Goal: Task Accomplishment & Management: Manage account settings

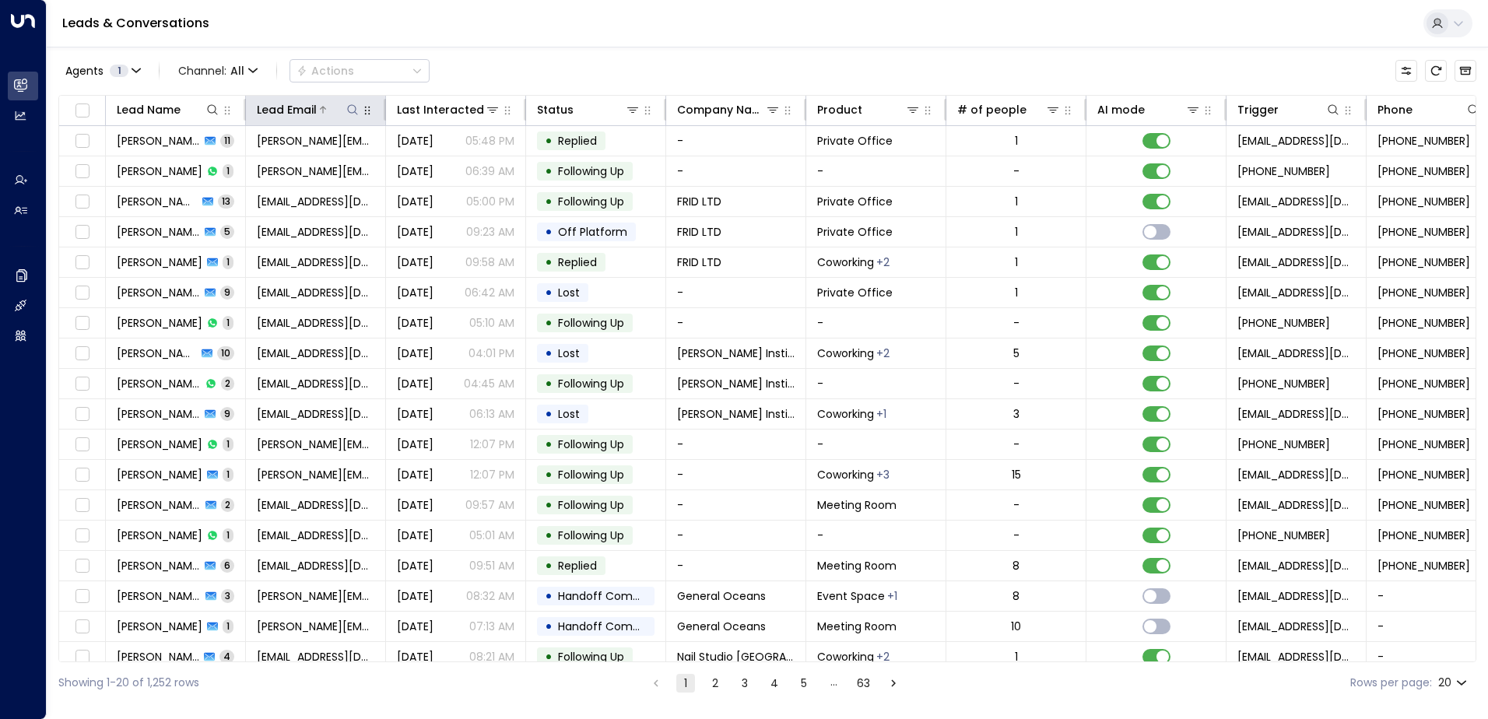
click at [354, 109] on icon at bounding box center [352, 110] width 12 height 12
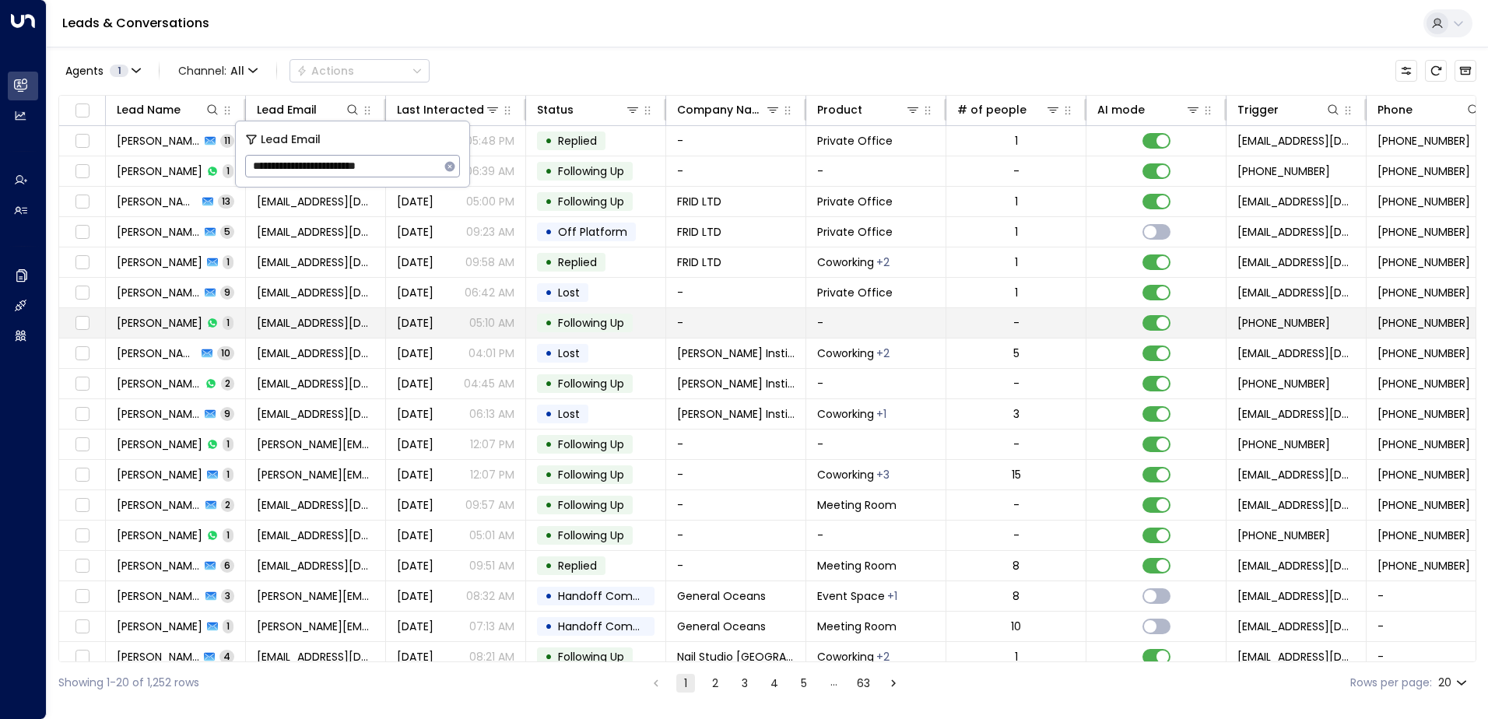
type input "**********"
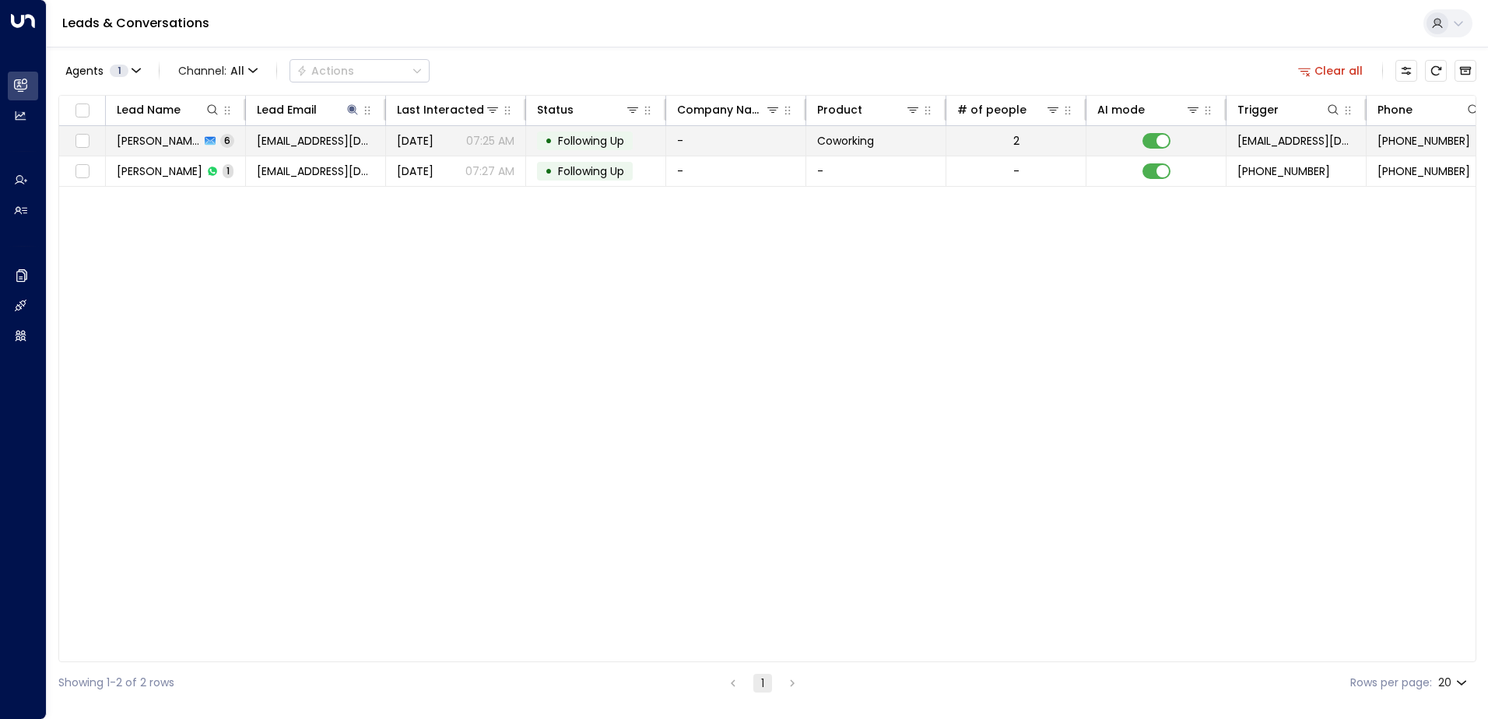
click at [603, 138] on span "Following Up" at bounding box center [591, 141] width 66 height 16
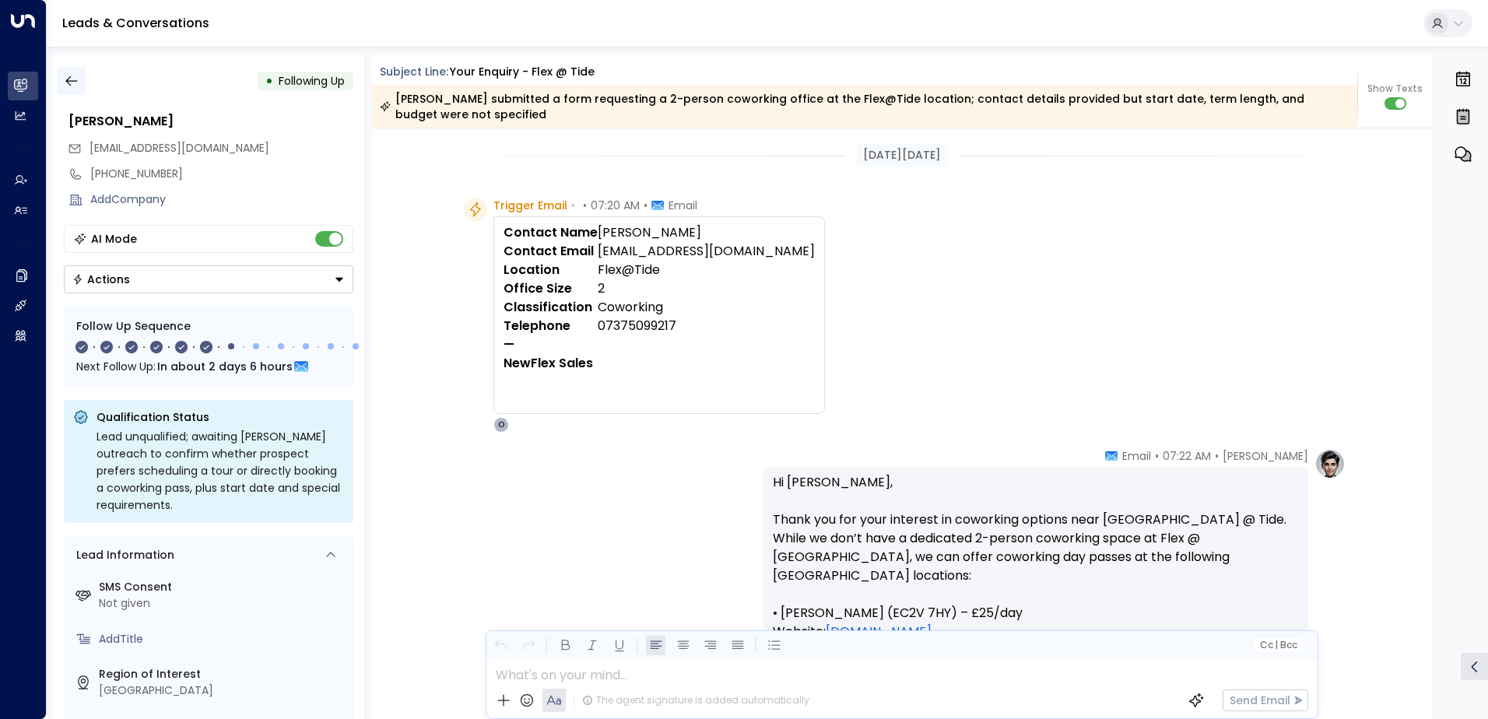
click at [68, 82] on icon "button" at bounding box center [72, 81] width 16 height 16
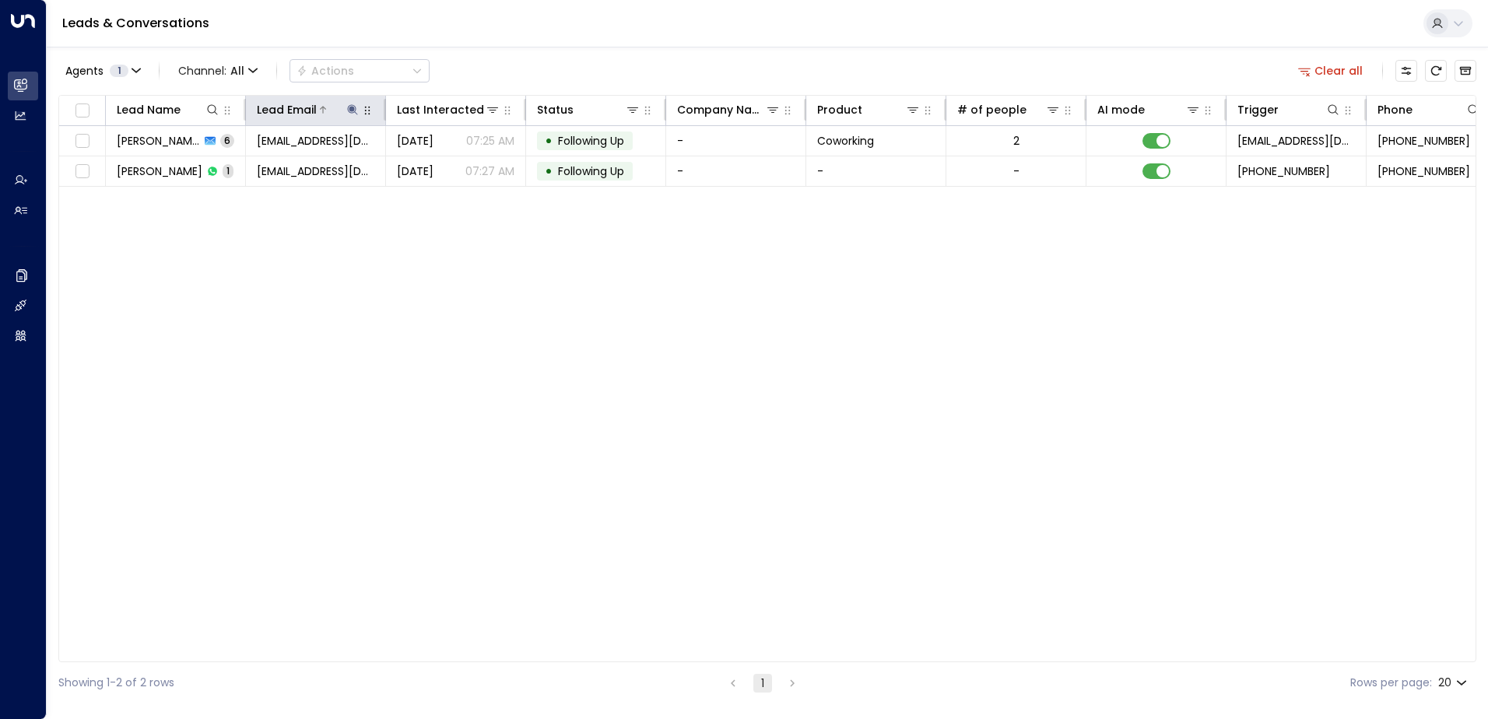
click at [355, 104] on icon at bounding box center [352, 110] width 12 height 12
click at [445, 166] on icon "button" at bounding box center [450, 166] width 10 height 10
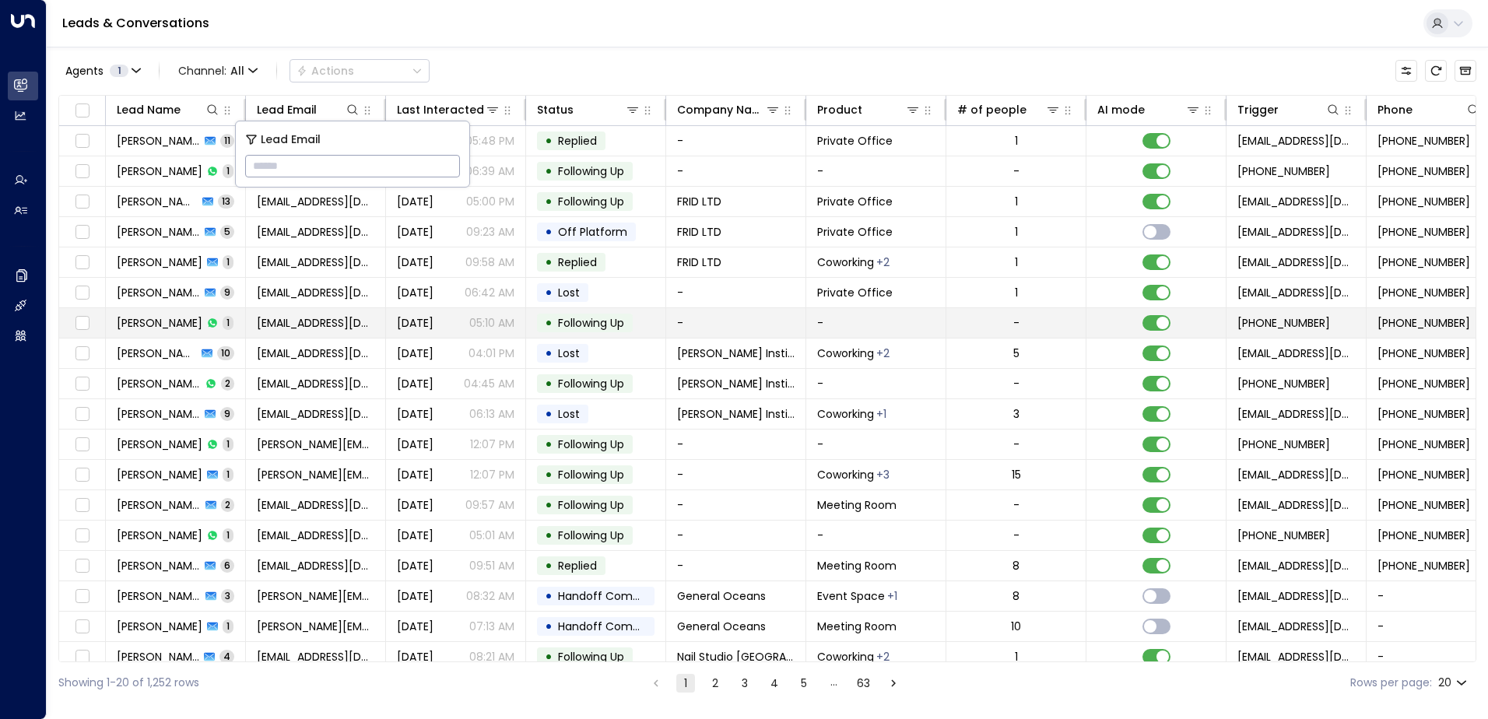
type input "**********"
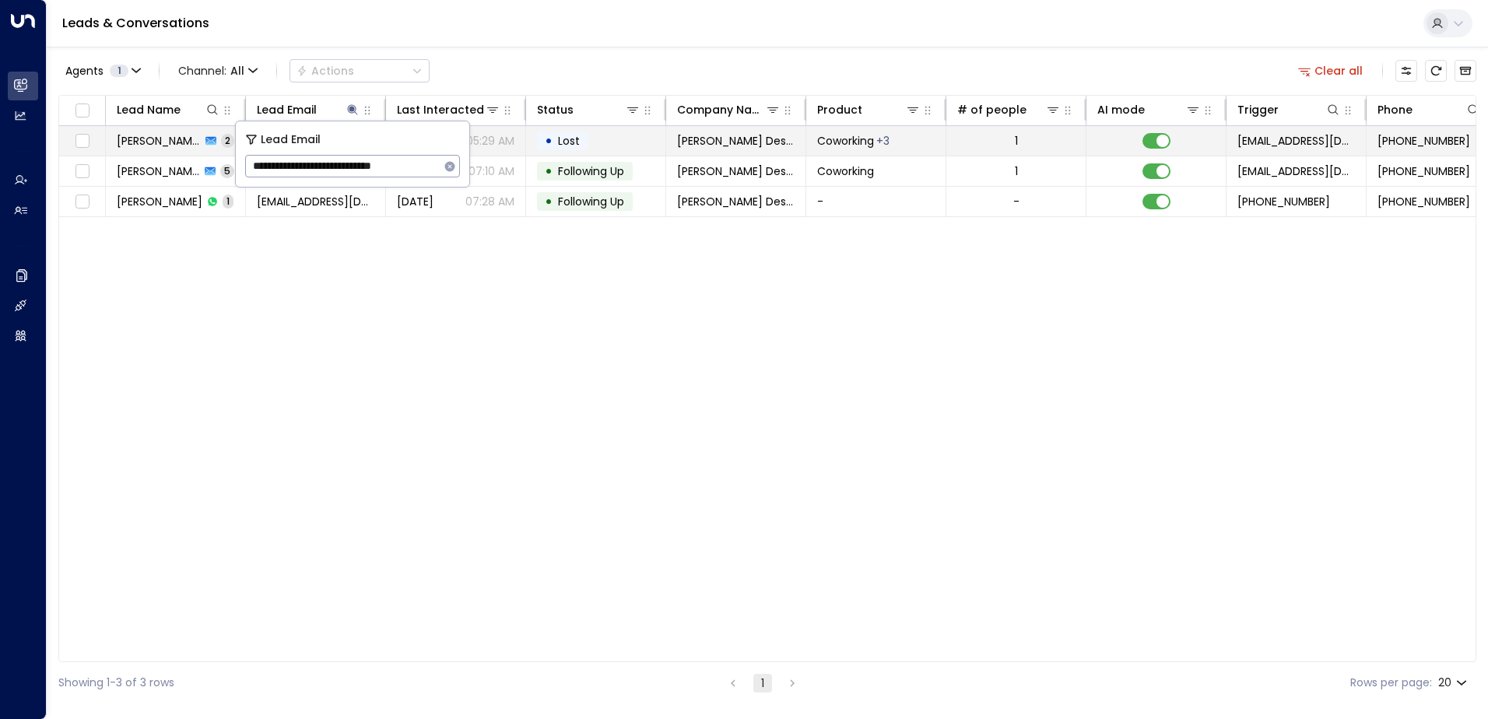
click at [605, 139] on td "• Lost" at bounding box center [596, 141] width 140 height 30
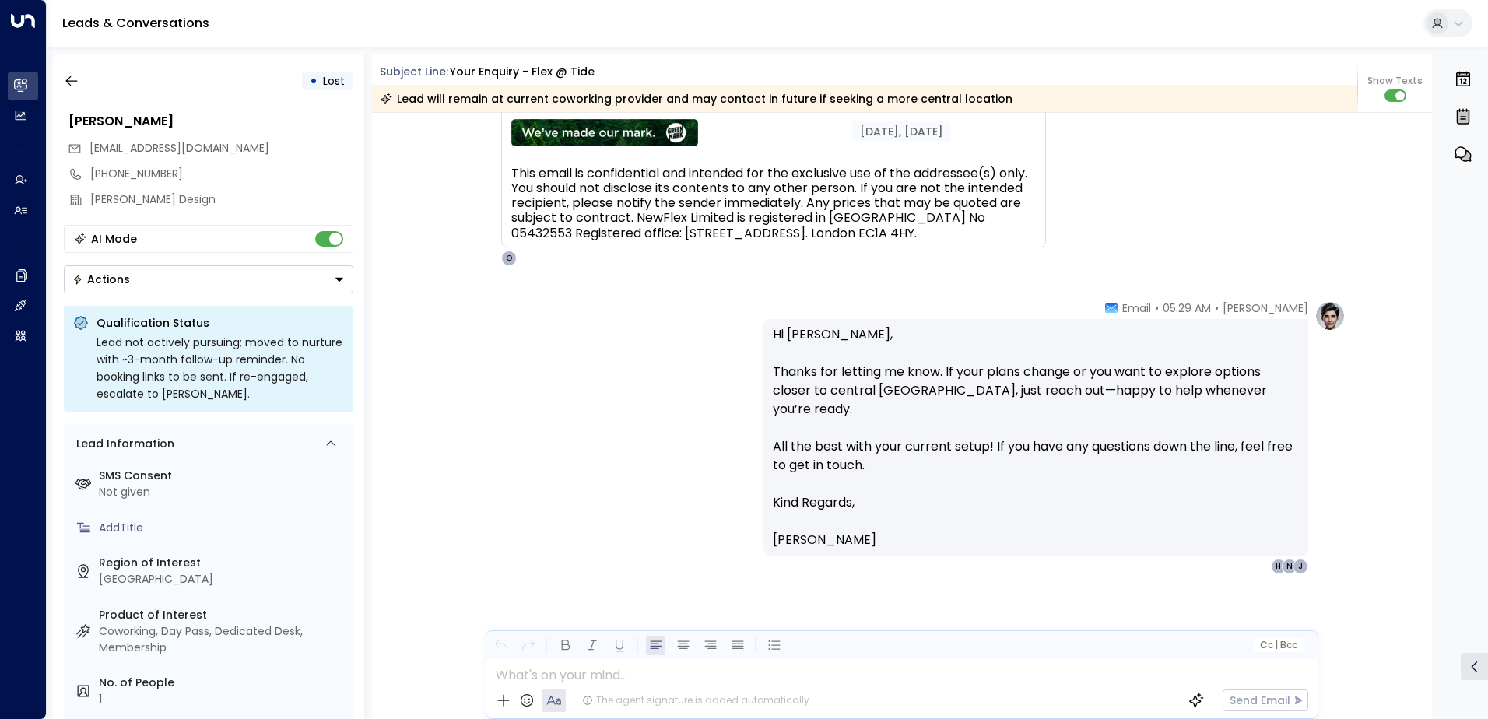
scroll to position [265, 0]
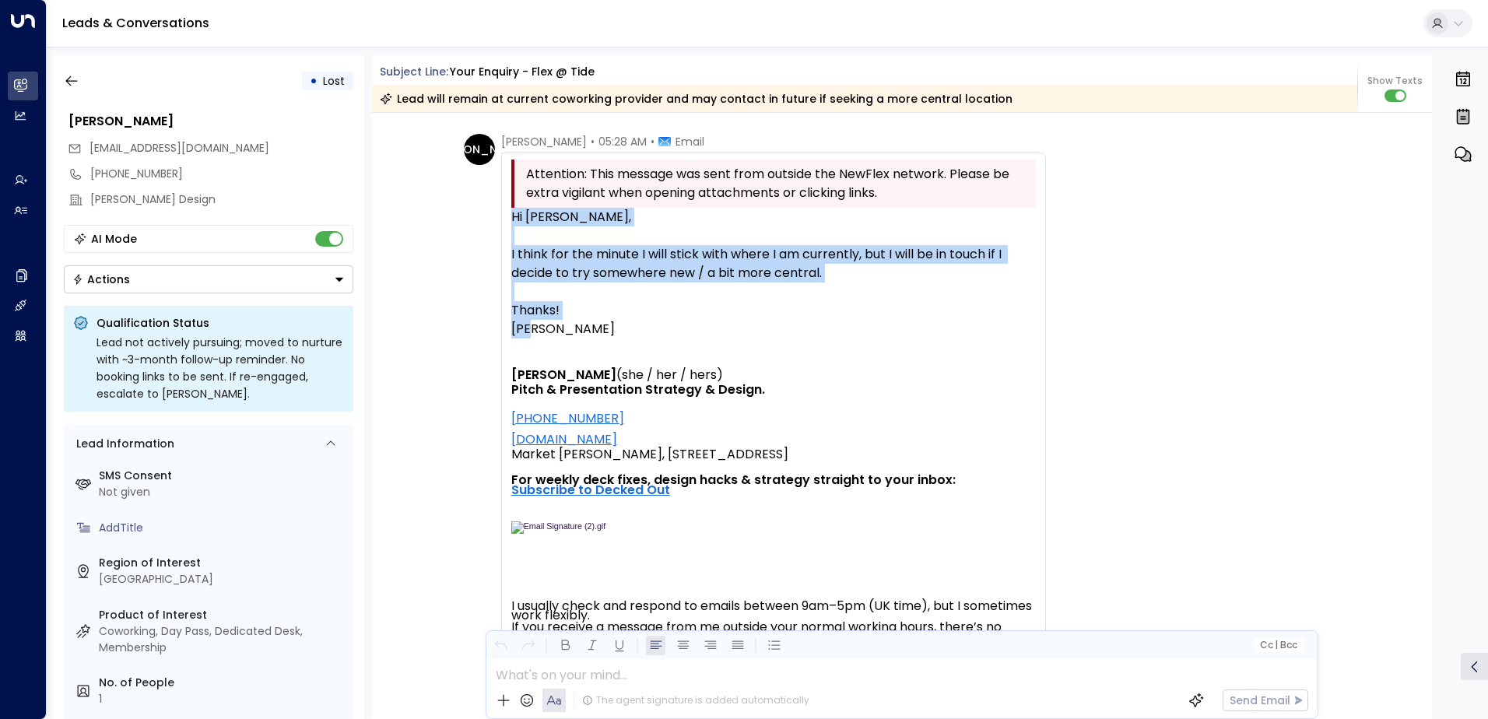
drag, startPoint x: 505, startPoint y: 215, endPoint x: 626, endPoint y: 322, distance: 161.5
click at [626, 322] on div "Attention: This message was sent from outside the NewFlex network. Please be ex…" at bounding box center [773, 727] width 545 height 1149
copy div "Hi [PERSON_NAME], I think for the minute I will stick with where I am currently…"
click at [75, 82] on icon "button" at bounding box center [72, 81] width 16 height 16
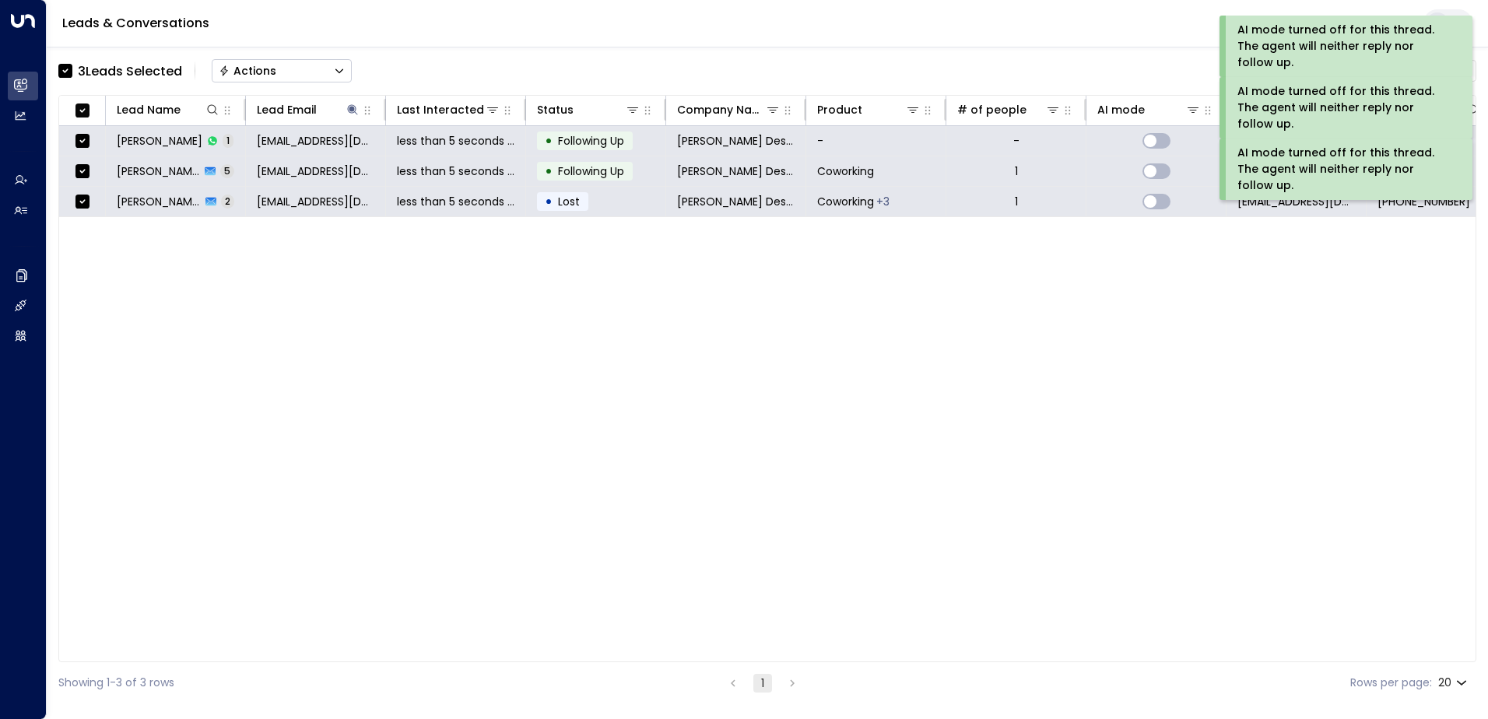
click at [242, 71] on div "Actions" at bounding box center [248, 71] width 58 height 14
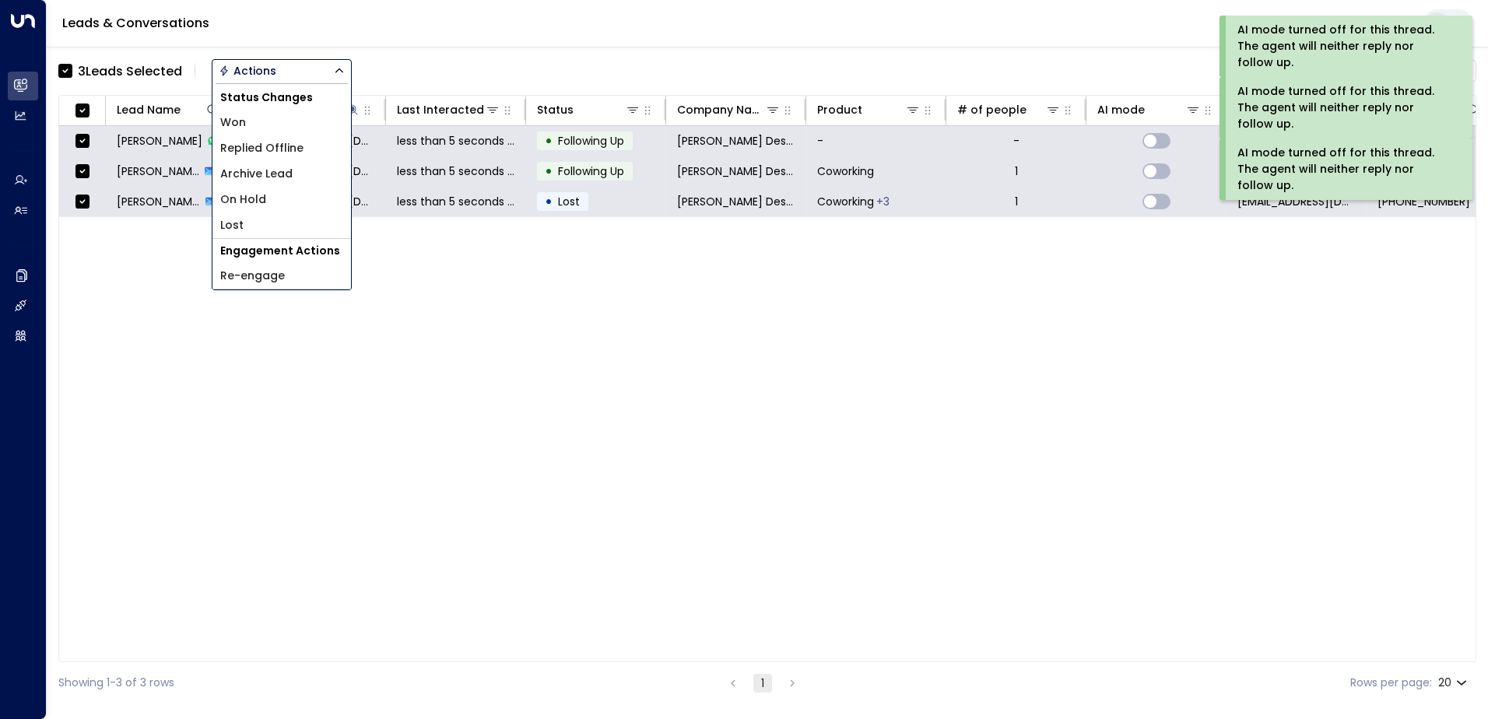
click at [249, 181] on span "Archive Lead" at bounding box center [256, 174] width 72 height 16
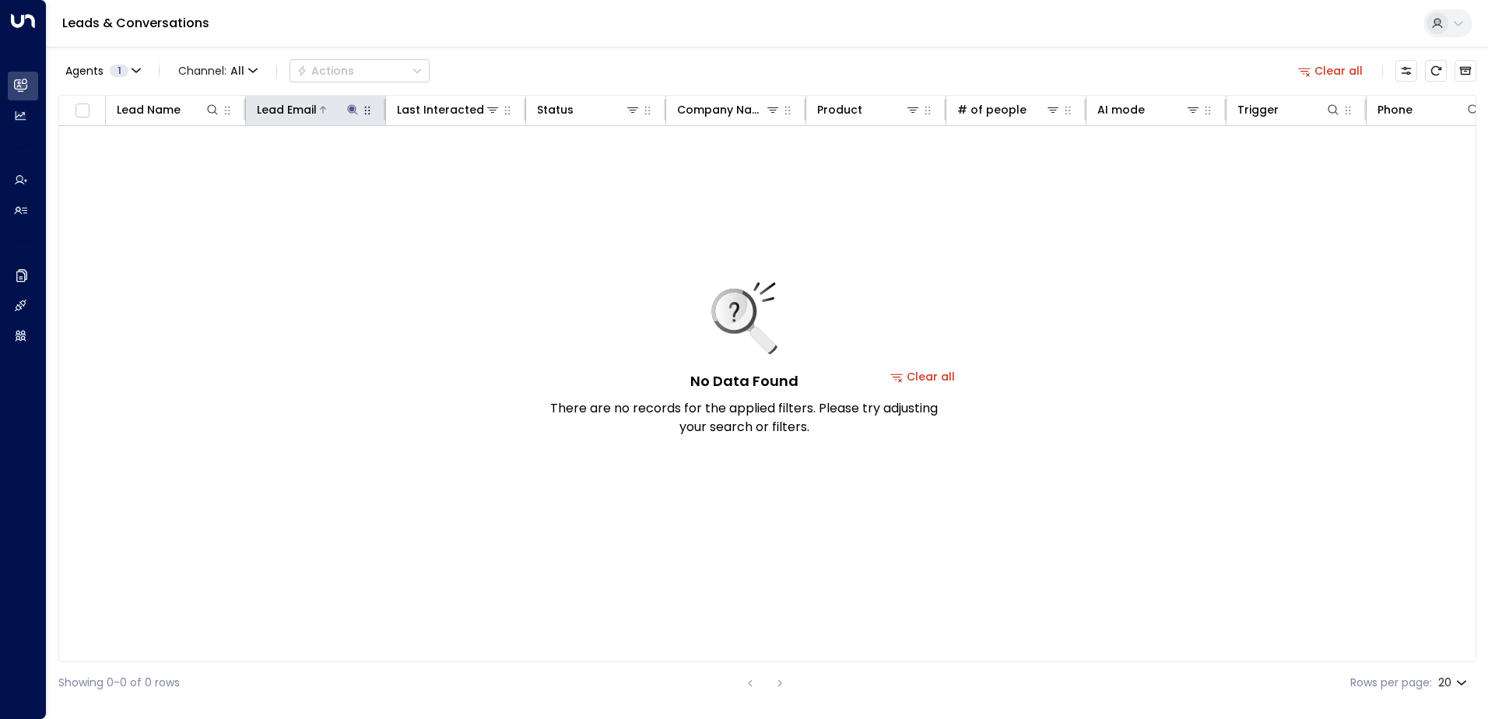
click at [353, 107] on icon at bounding box center [352, 110] width 12 height 12
click at [447, 163] on icon "button" at bounding box center [450, 166] width 10 height 10
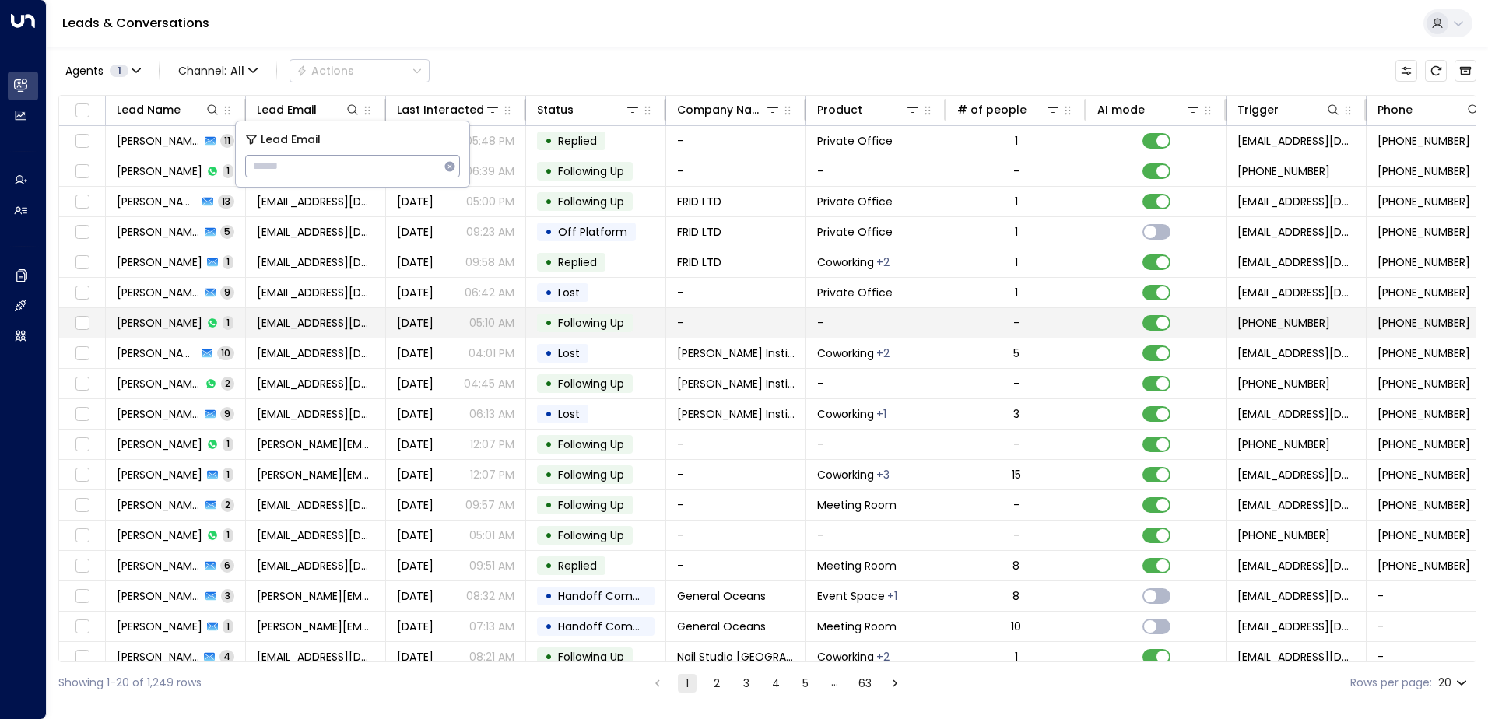
type input "**********"
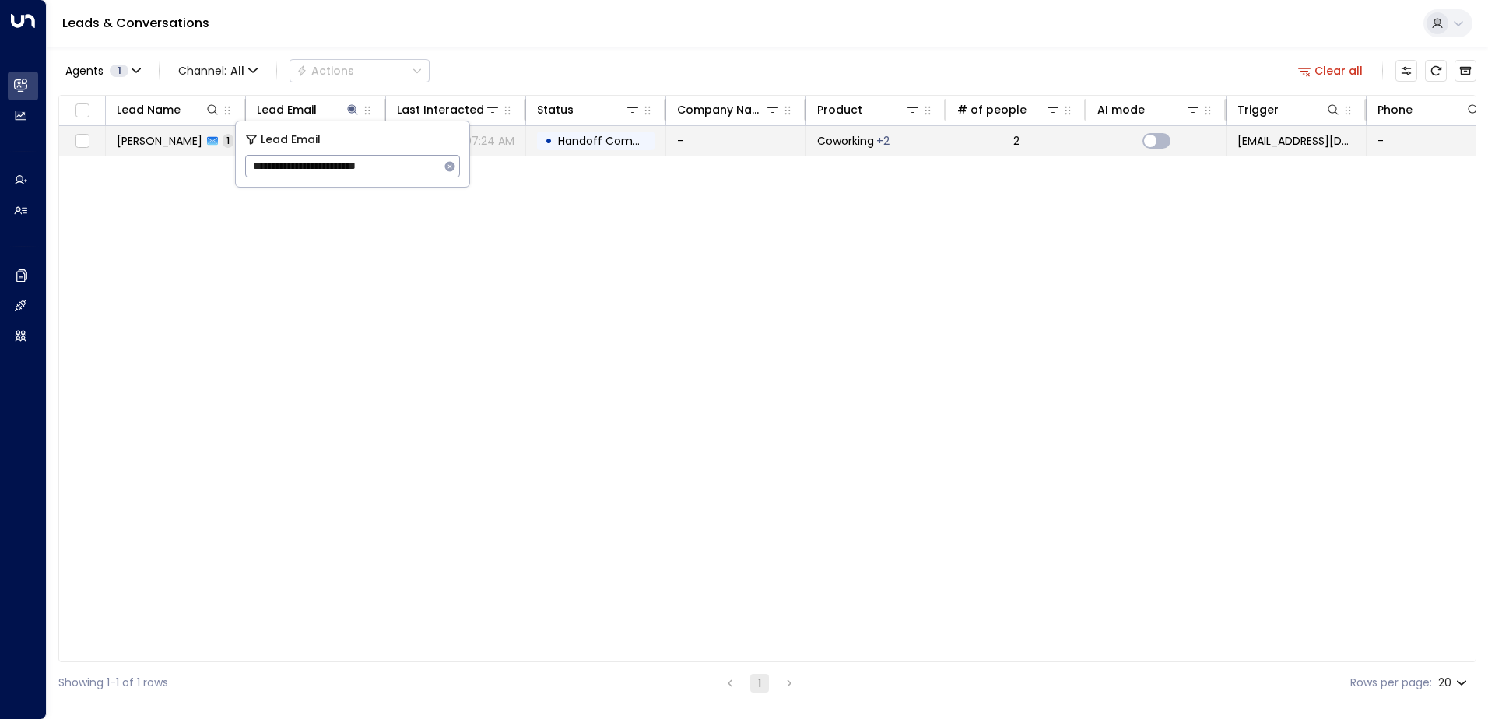
click at [613, 141] on span "Handoff Completed" at bounding box center [613, 141] width 110 height 16
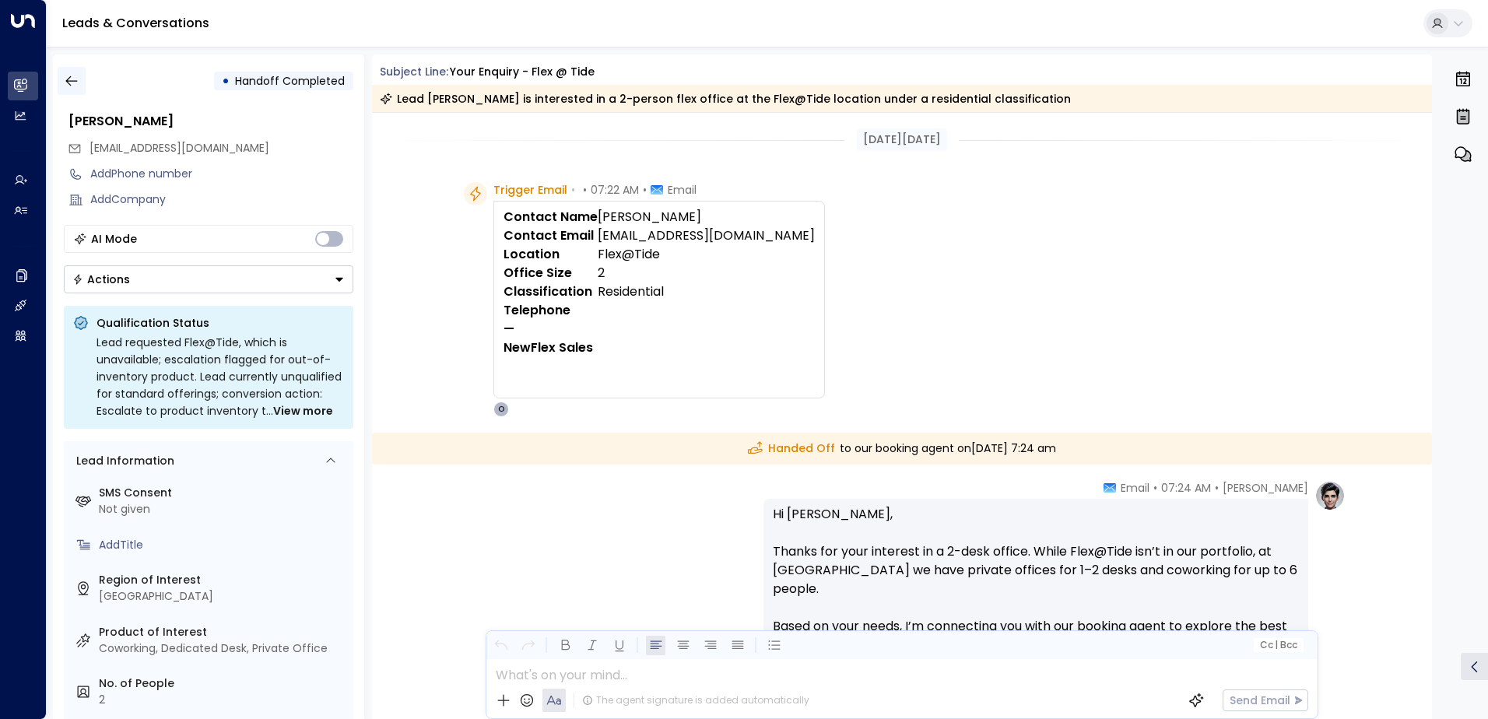
click at [73, 79] on icon "button" at bounding box center [72, 81] width 16 height 16
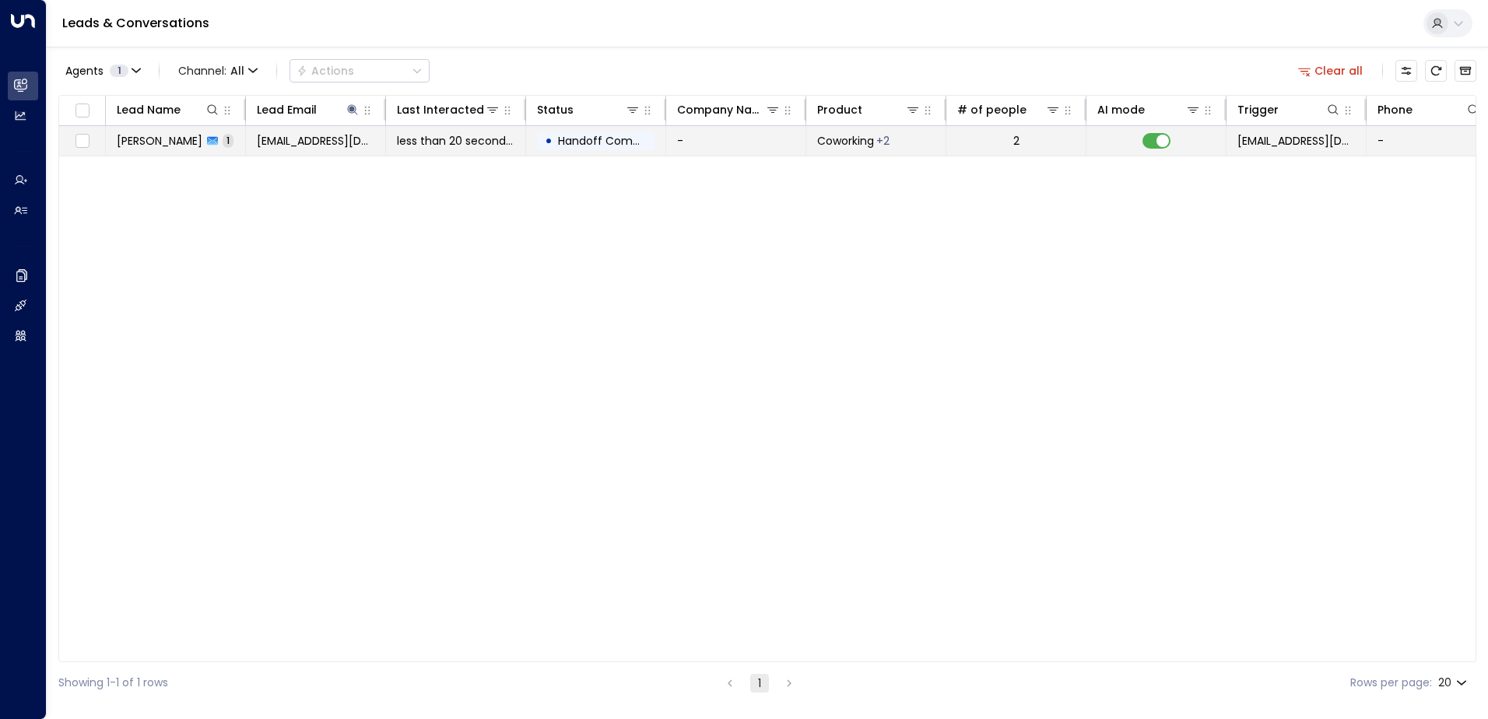
click at [462, 139] on span "less than 20 seconds ago" at bounding box center [456, 141] width 118 height 16
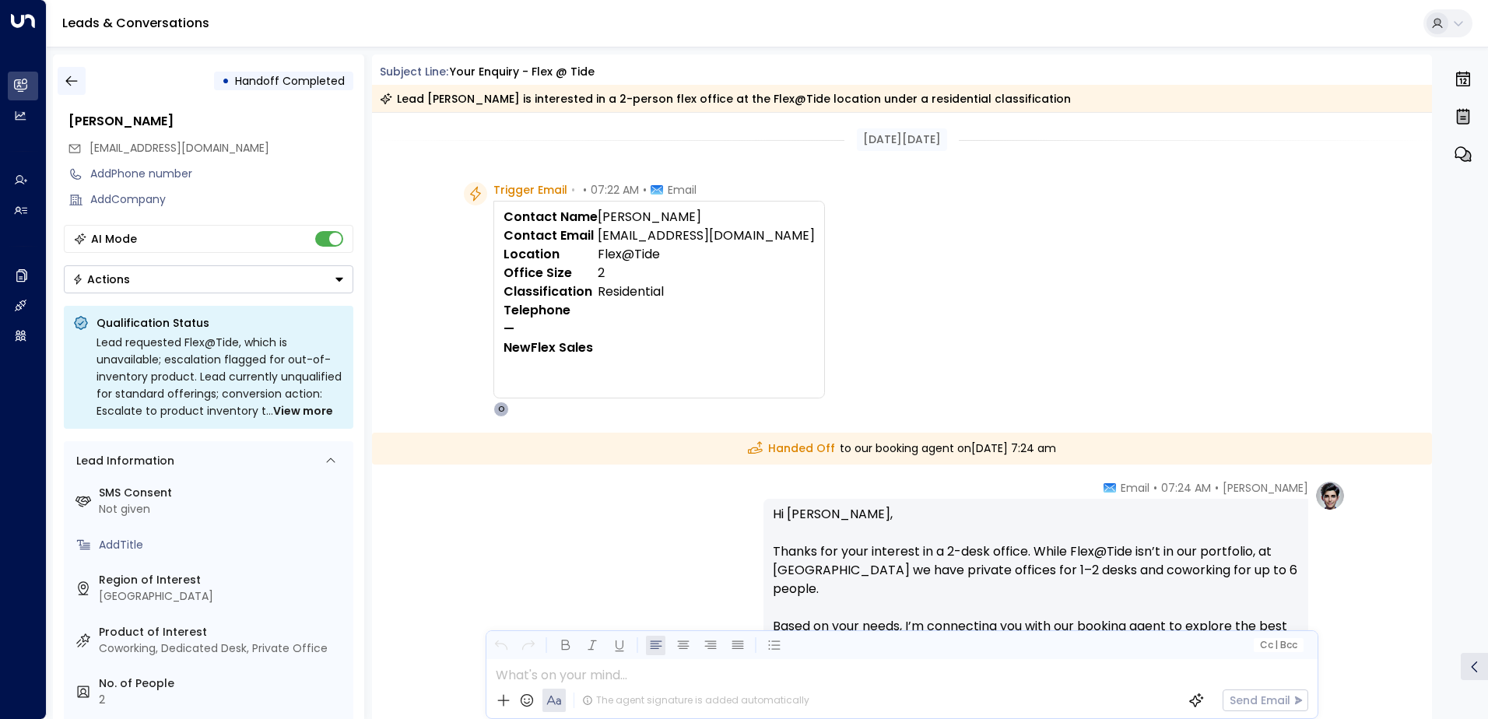
click at [76, 82] on icon "button" at bounding box center [72, 81] width 16 height 16
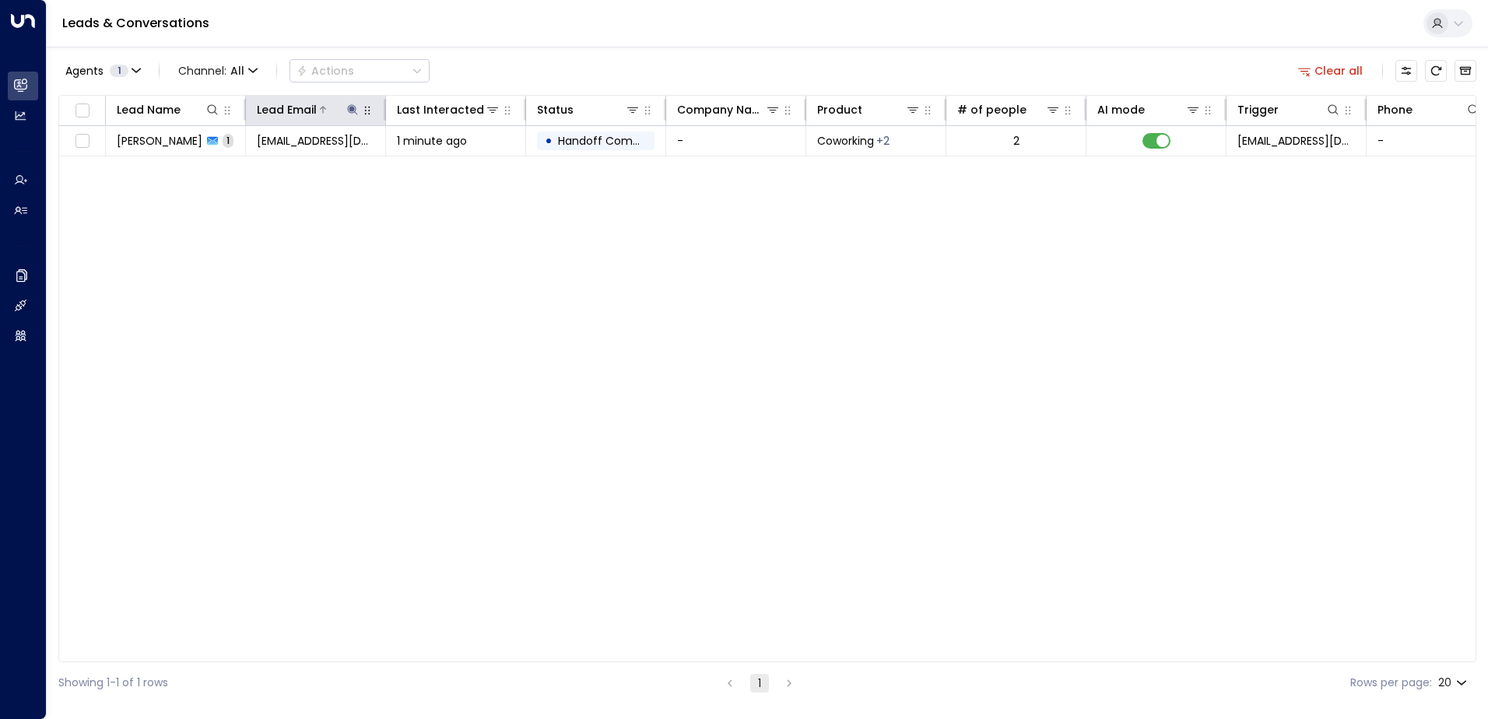
click at [350, 111] on icon at bounding box center [352, 109] width 10 height 10
click at [451, 169] on icon "button" at bounding box center [450, 166] width 10 height 10
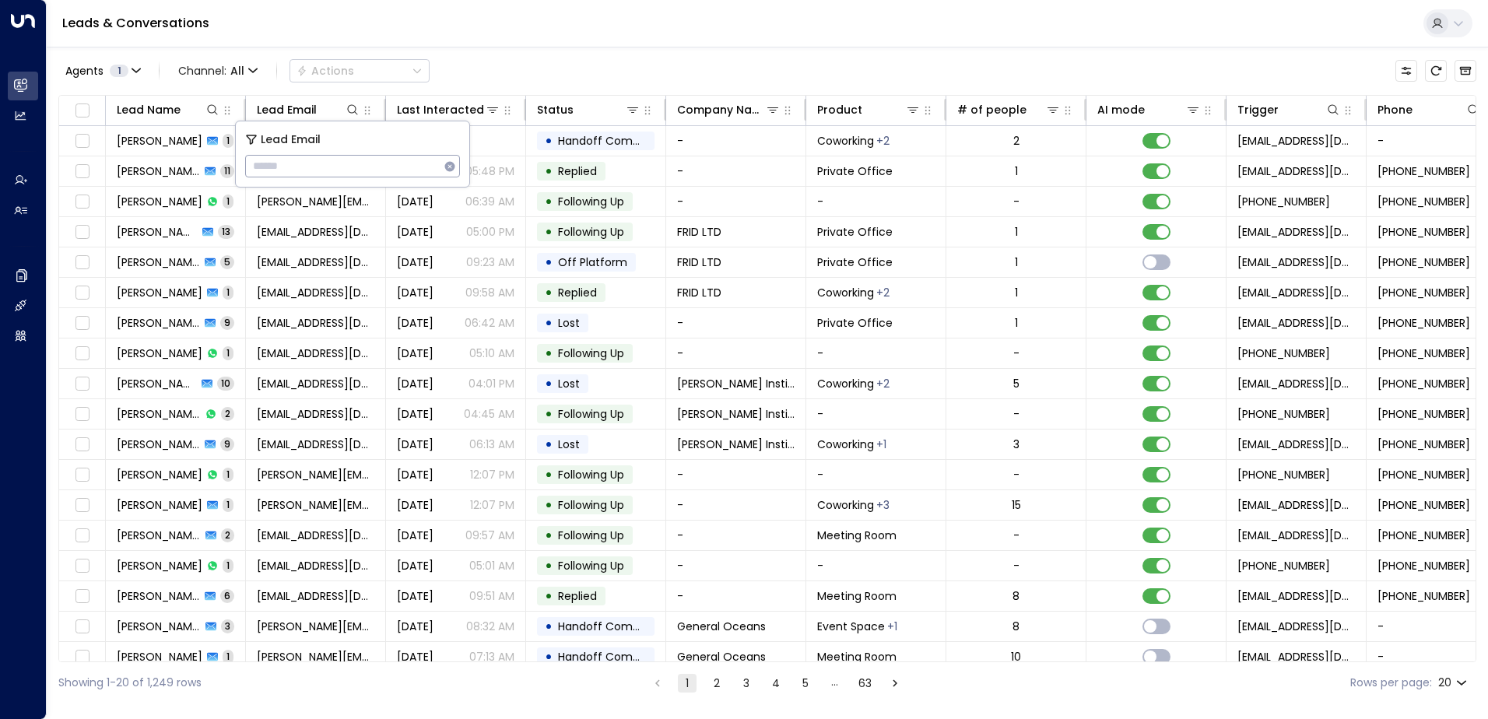
type input "**********"
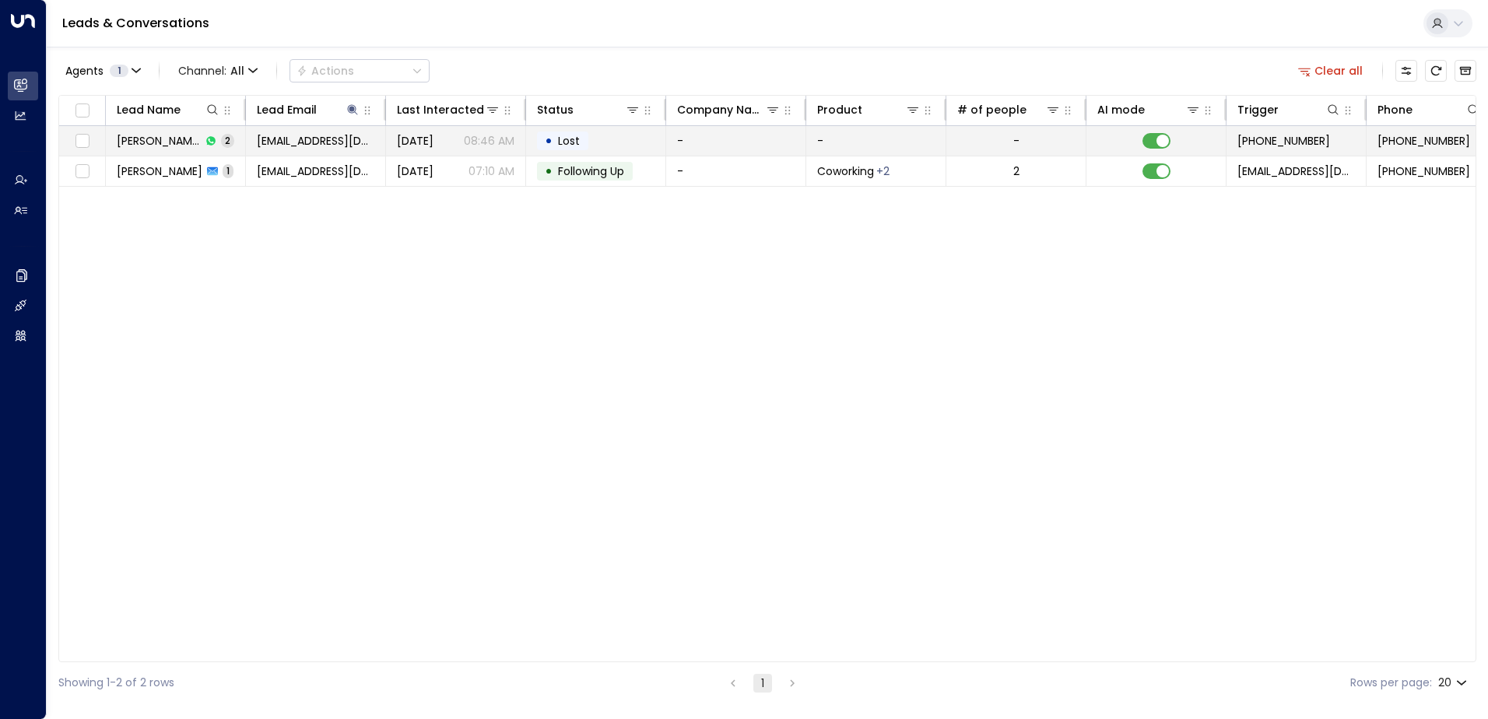
click at [604, 145] on td "• Lost" at bounding box center [596, 141] width 140 height 30
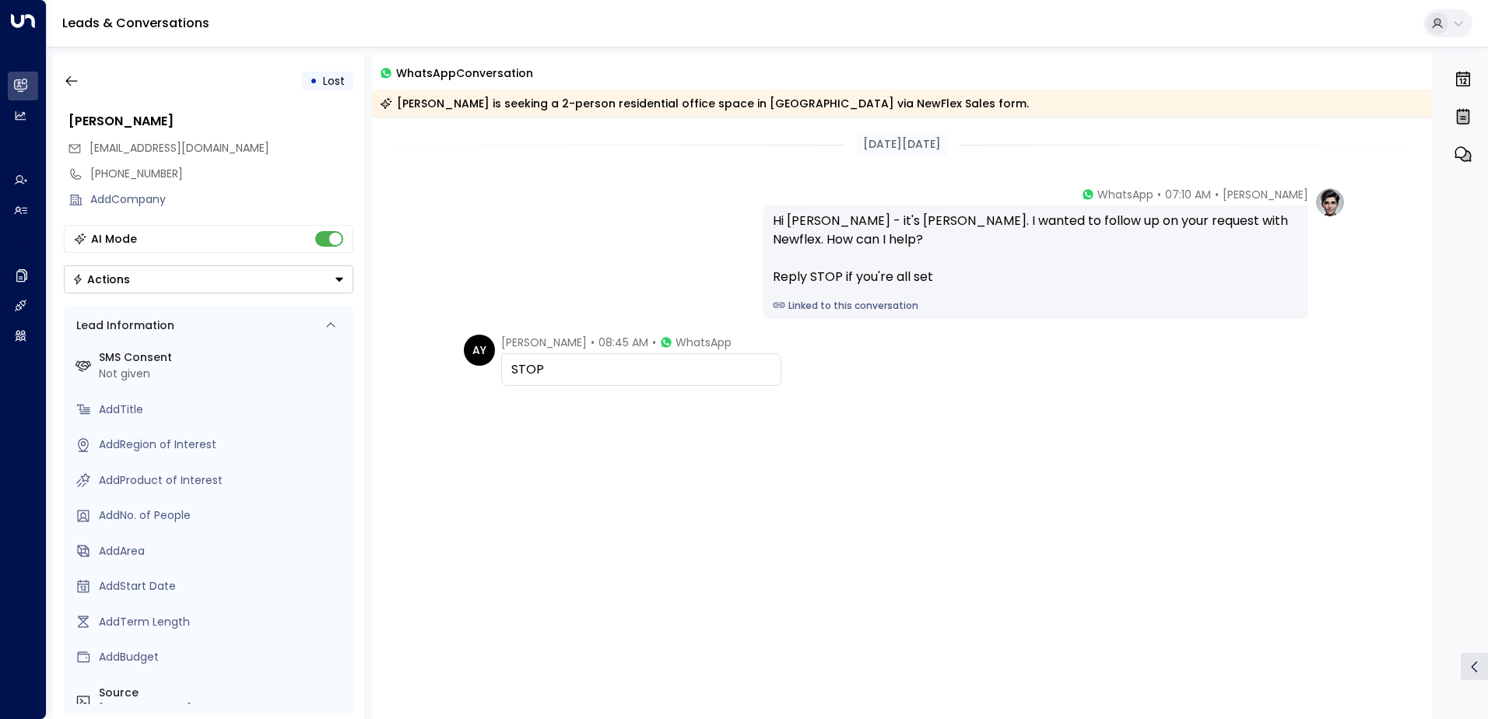
click at [599, 368] on div "STOP" at bounding box center [641, 369] width 260 height 19
click at [611, 377] on div "STOP" at bounding box center [641, 369] width 260 height 19
drag, startPoint x: 579, startPoint y: 348, endPoint x: 511, endPoint y: 339, distance: 69.0
click at [511, 339] on div "[PERSON_NAME] • 08:45 AM • WhatsApp" at bounding box center [616, 343] width 230 height 16
drag, startPoint x: 511, startPoint y: 339, endPoint x: 564, endPoint y: 388, distance: 72.7
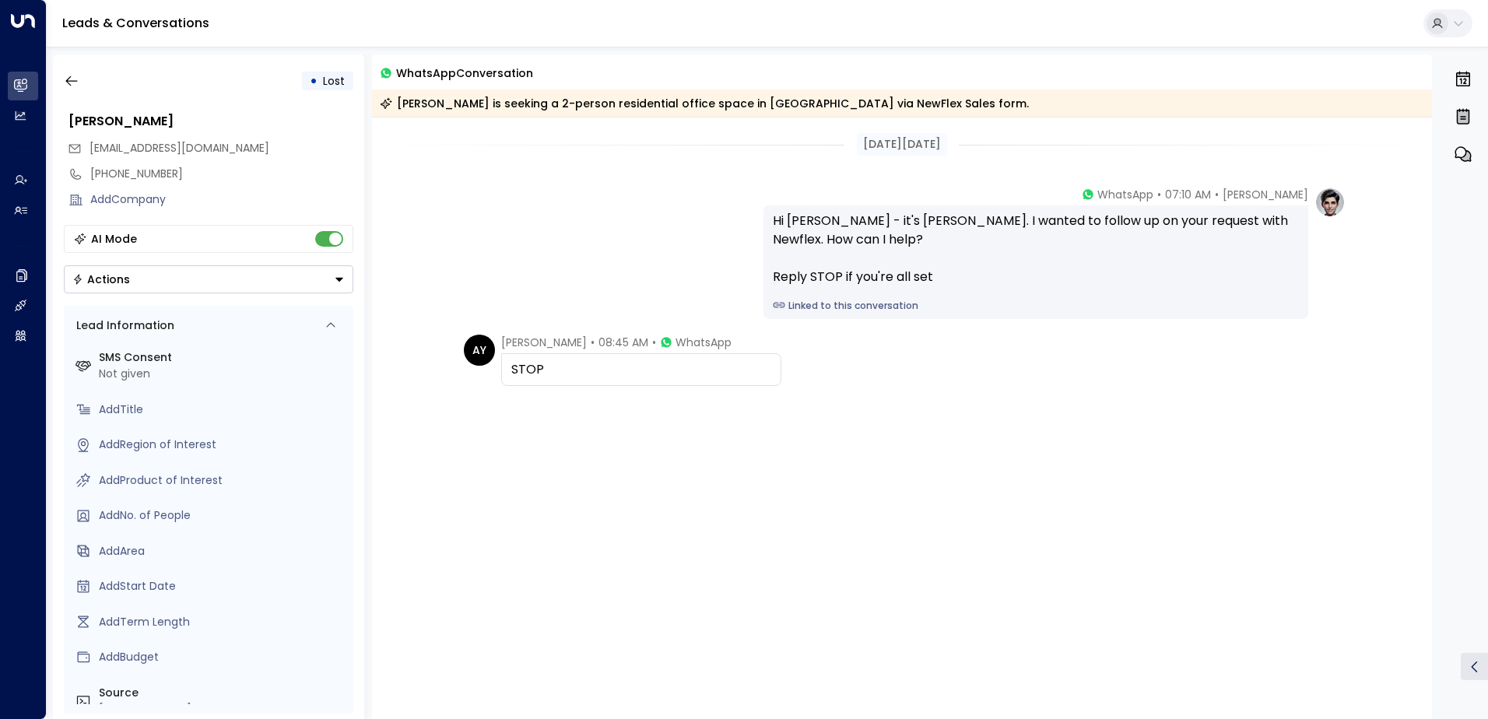
click at [564, 388] on div "AY [PERSON_NAME] • 08:45 AM • WhatsApp STOP" at bounding box center [902, 438] width 1061 height 207
drag, startPoint x: 560, startPoint y: 371, endPoint x: 504, endPoint y: 343, distance: 63.3
click at [504, 343] on div "[PERSON_NAME] • 08:45 AM • WhatsApp STOP" at bounding box center [641, 360] width 280 height 51
copy div "[PERSON_NAME] • 08:45 AM • WhatsApp STOP"
click at [71, 86] on icon "button" at bounding box center [72, 81] width 16 height 16
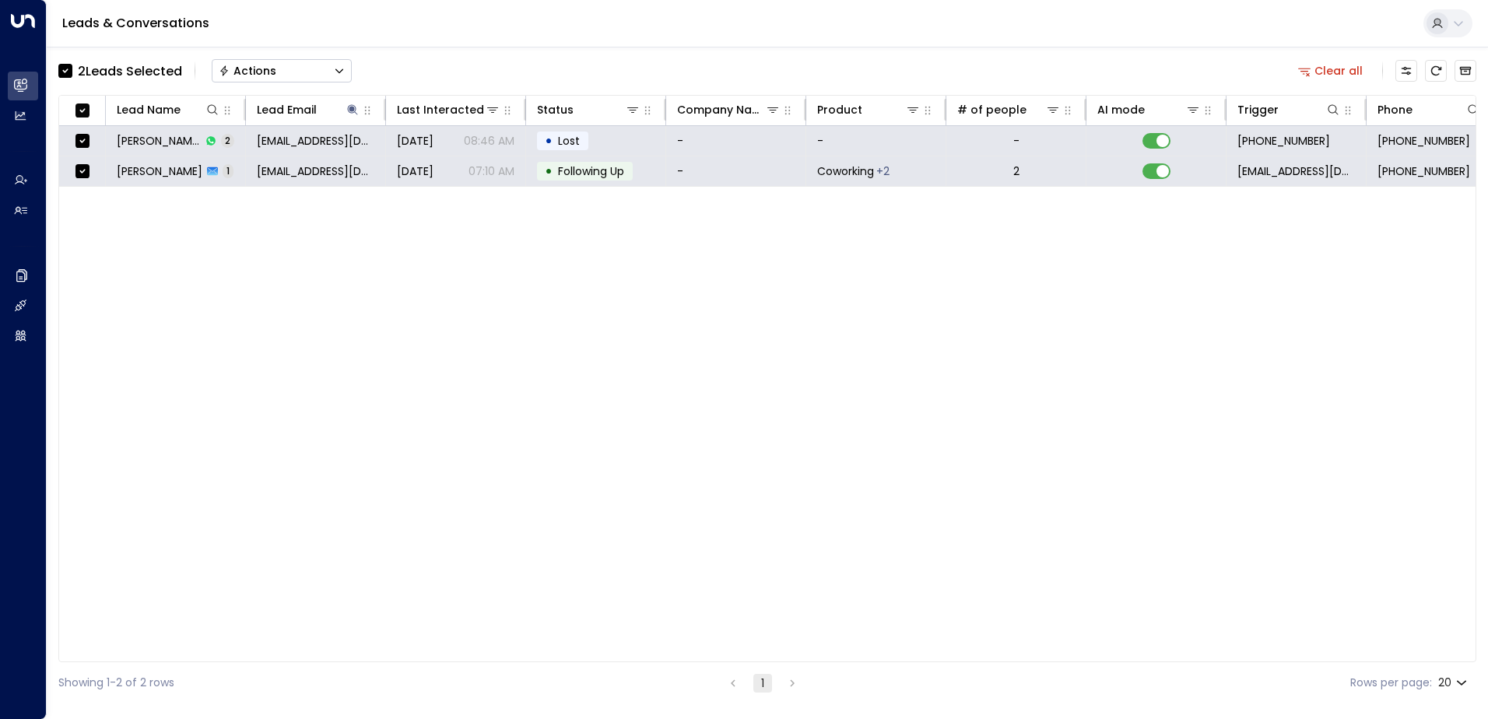
click at [343, 69] on icon "Button group with a nested menu" at bounding box center [339, 71] width 8 height 5
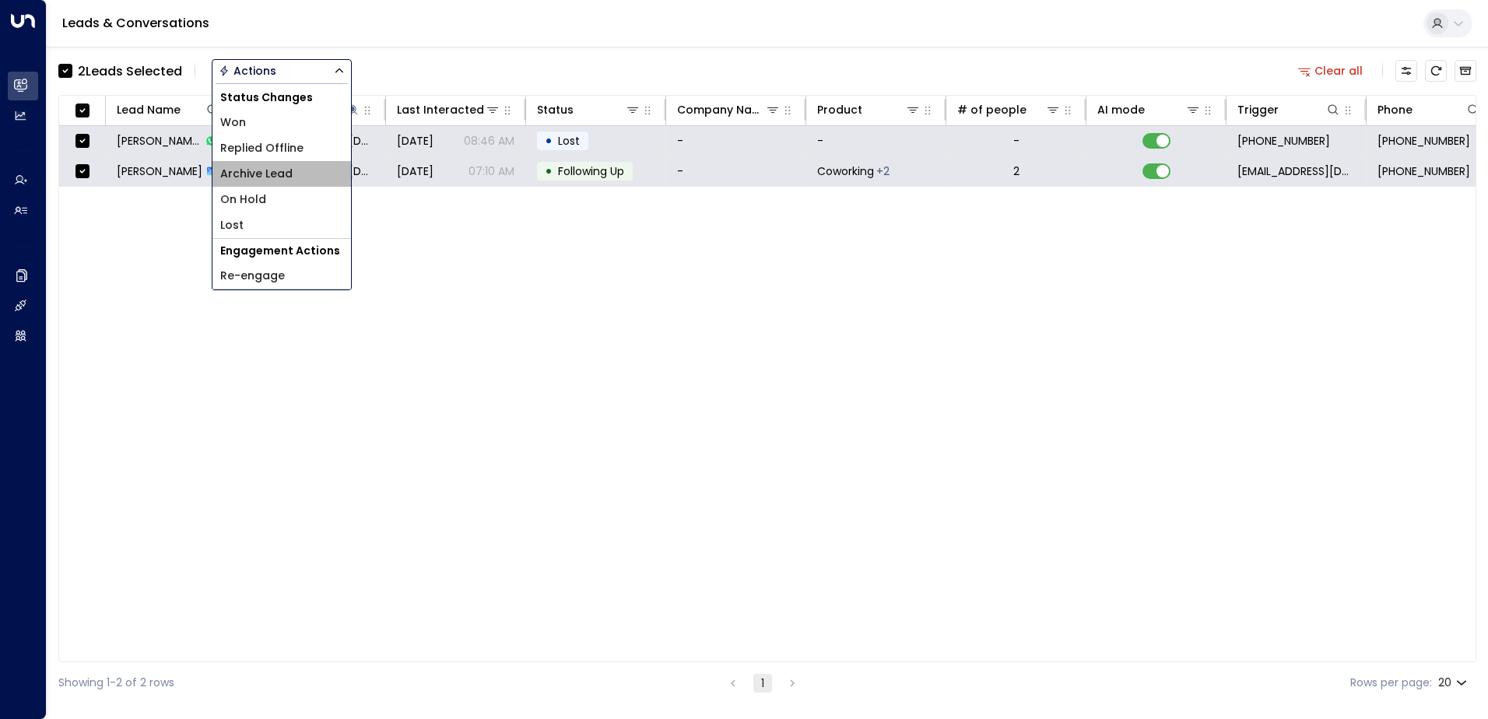
click at [279, 176] on span "Archive Lead" at bounding box center [256, 174] width 72 height 16
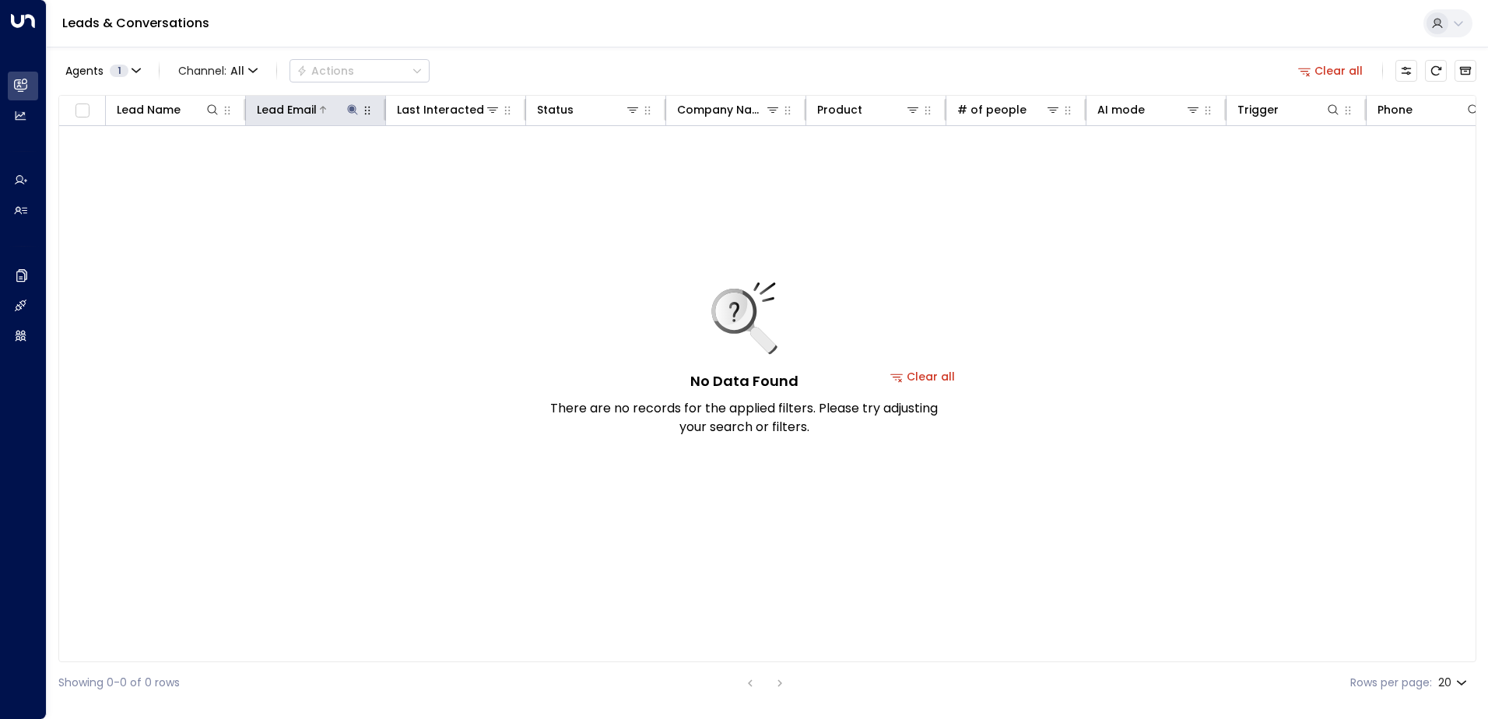
click at [349, 112] on icon at bounding box center [352, 110] width 12 height 12
click at [451, 164] on icon "button" at bounding box center [450, 166] width 12 height 12
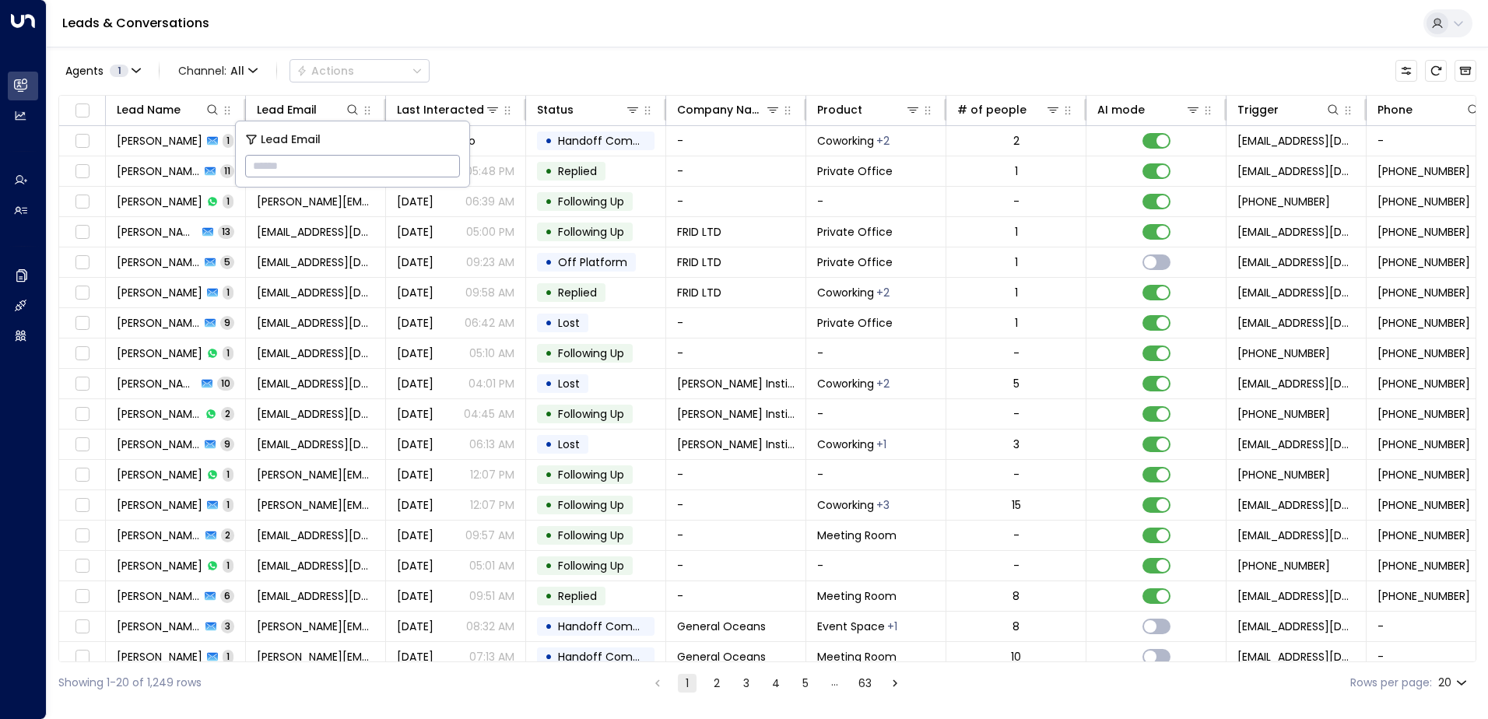
type input "**********"
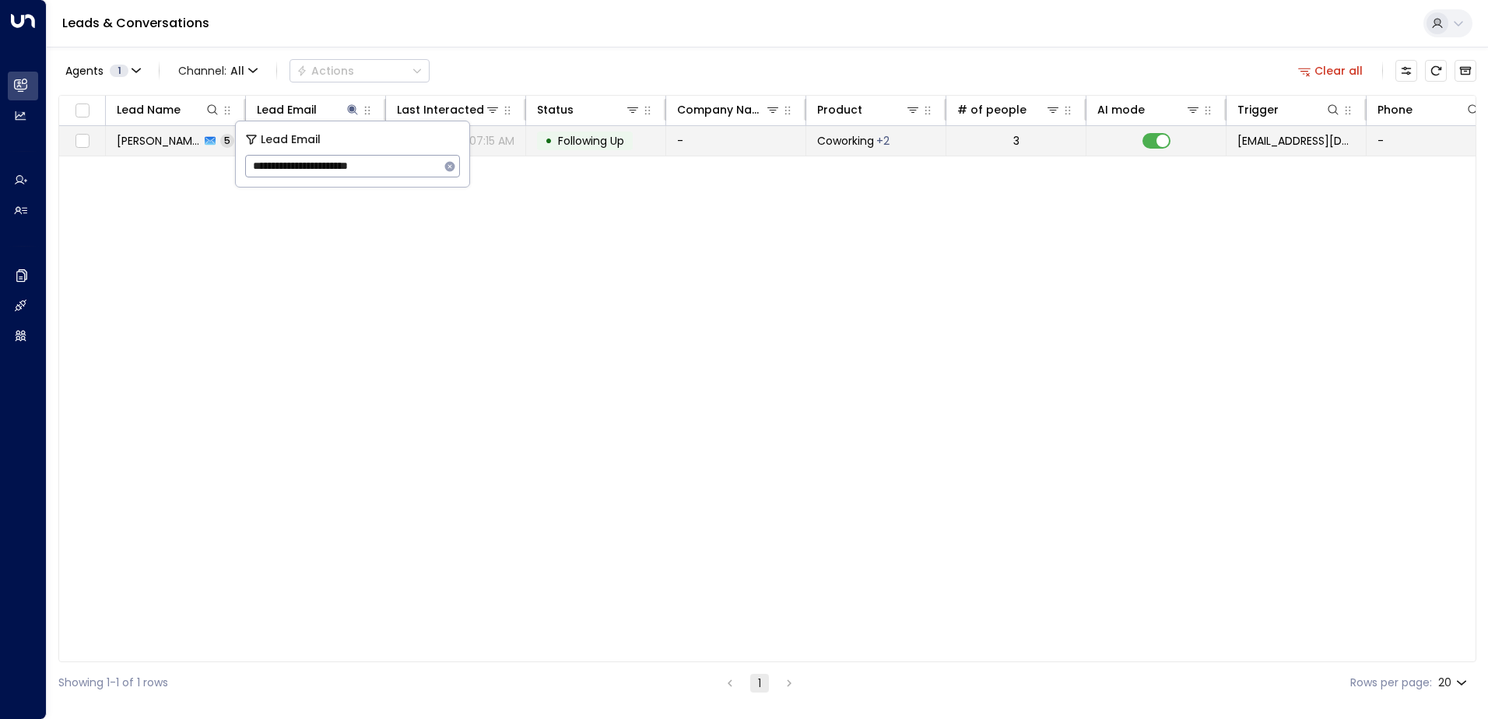
click at [588, 141] on span "Following Up" at bounding box center [591, 141] width 66 height 16
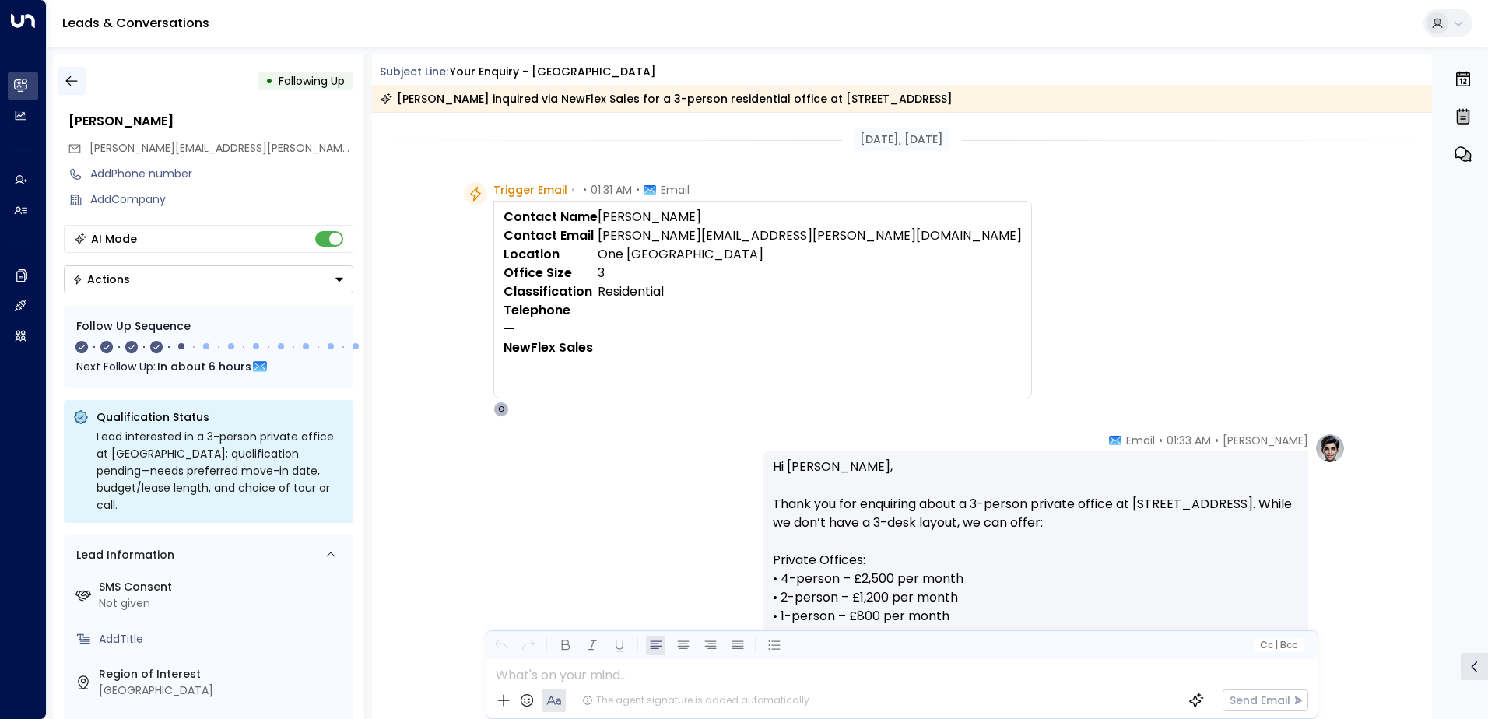
click at [68, 80] on icon "button" at bounding box center [72, 81] width 16 height 16
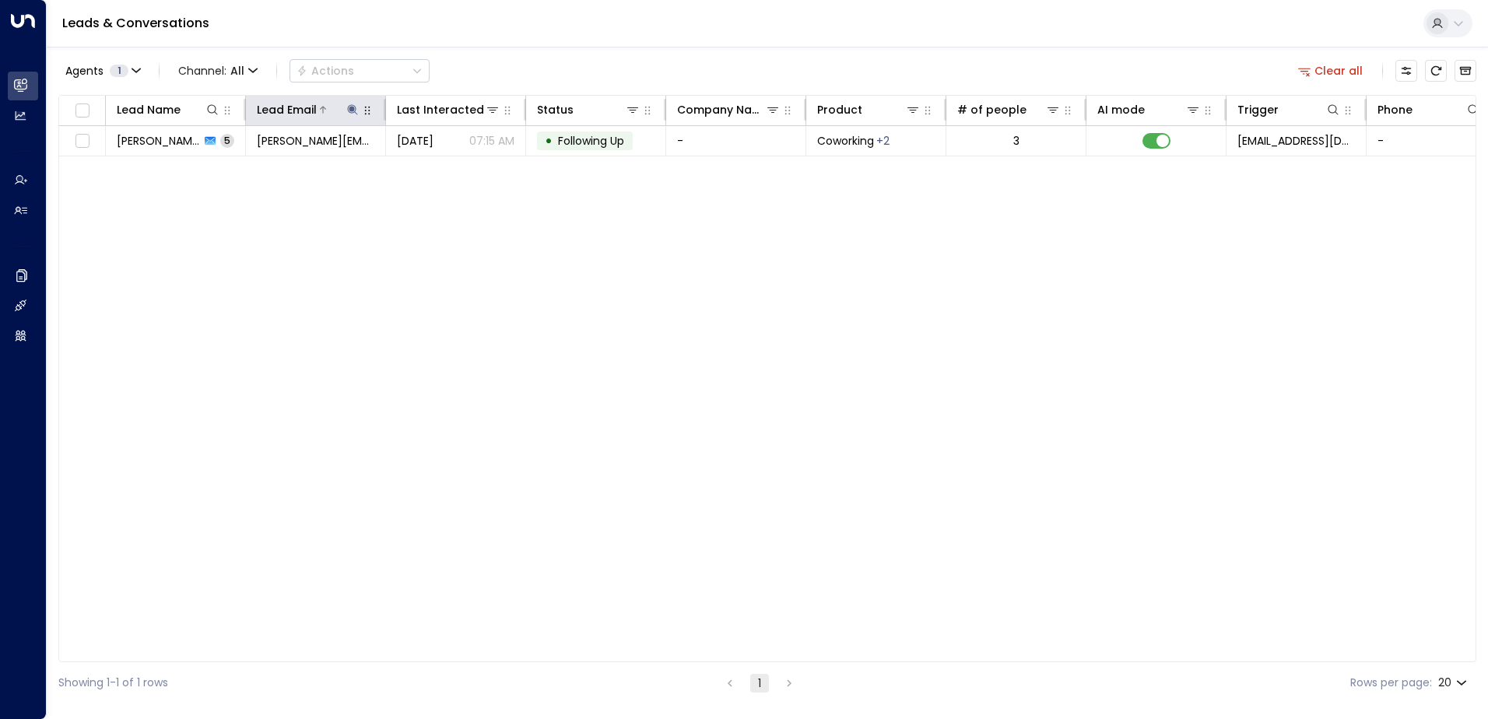
click at [347, 110] on icon at bounding box center [352, 110] width 12 height 12
click at [455, 163] on icon "button" at bounding box center [450, 166] width 12 height 12
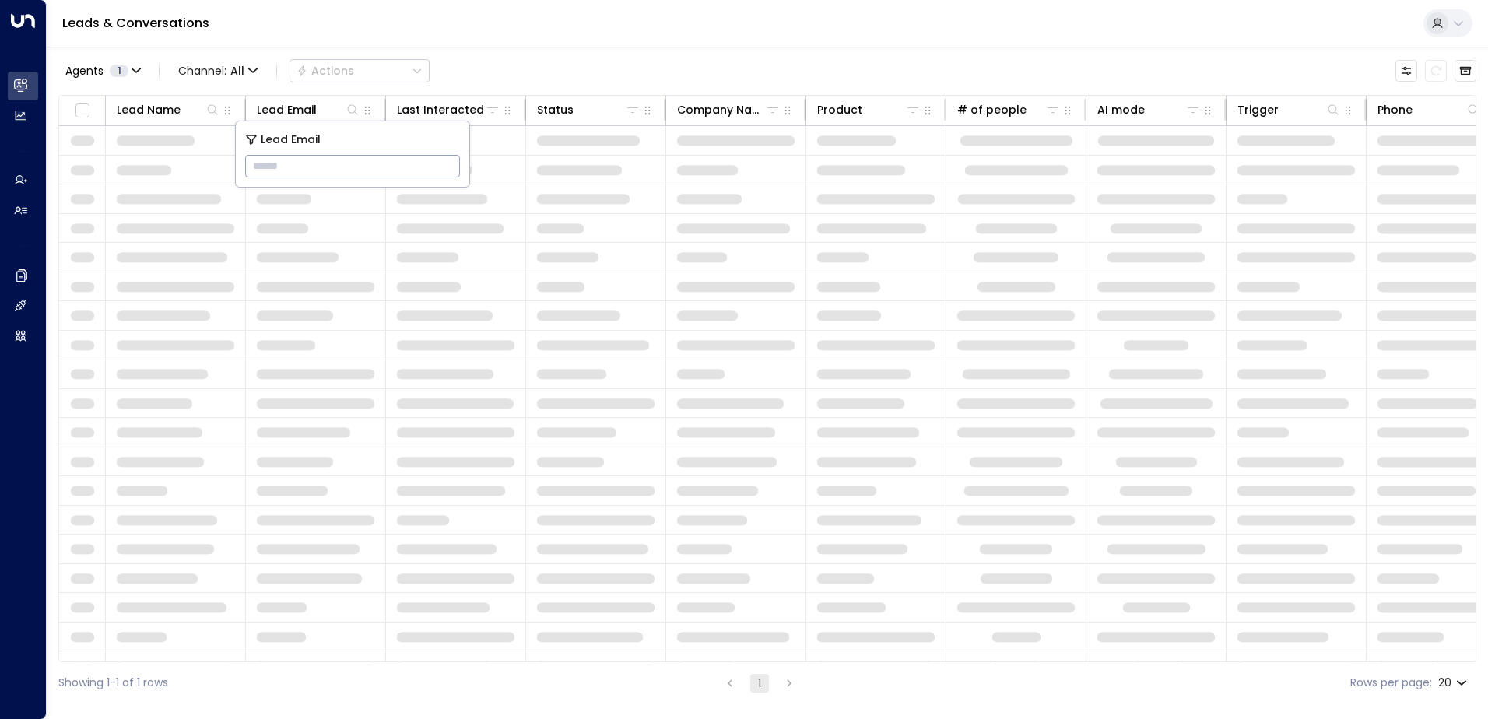
type input "**********"
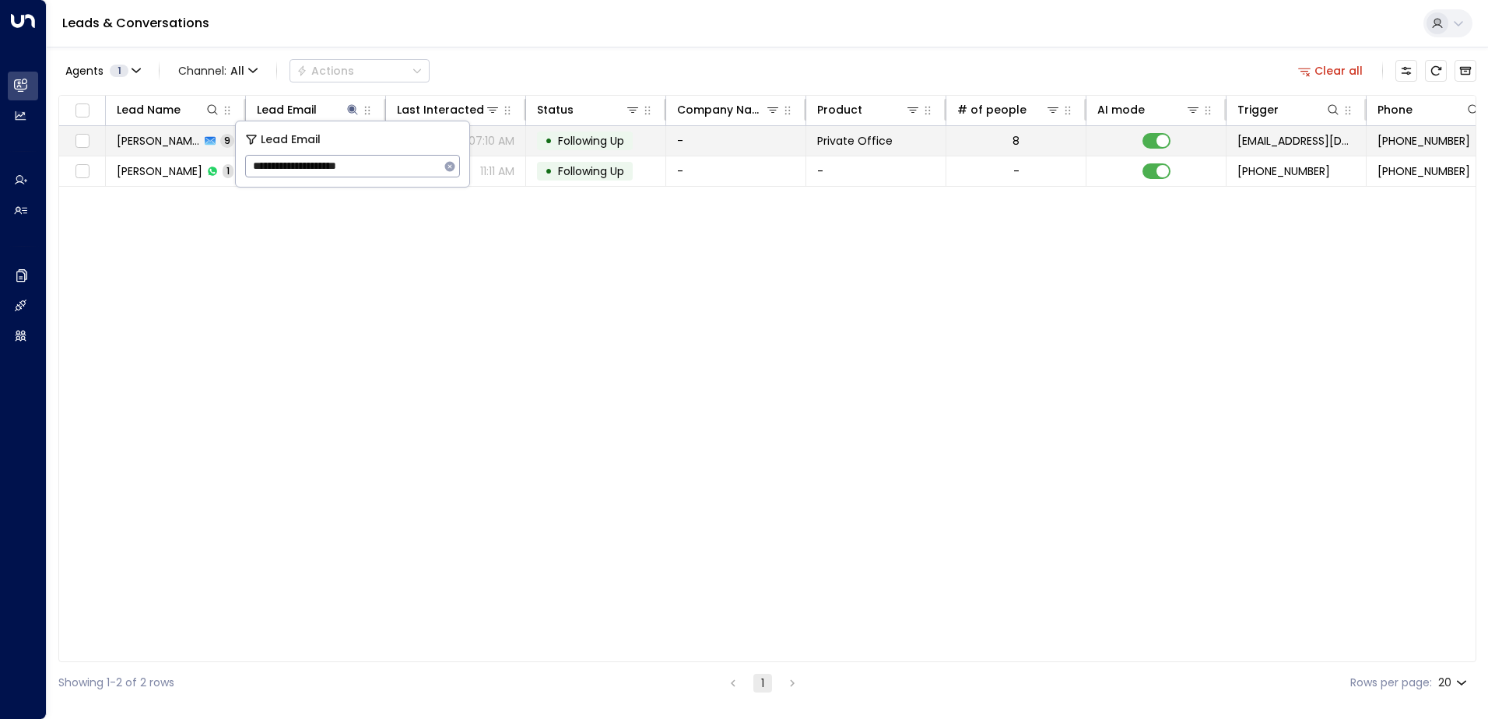
click at [598, 145] on span "Following Up" at bounding box center [591, 141] width 66 height 16
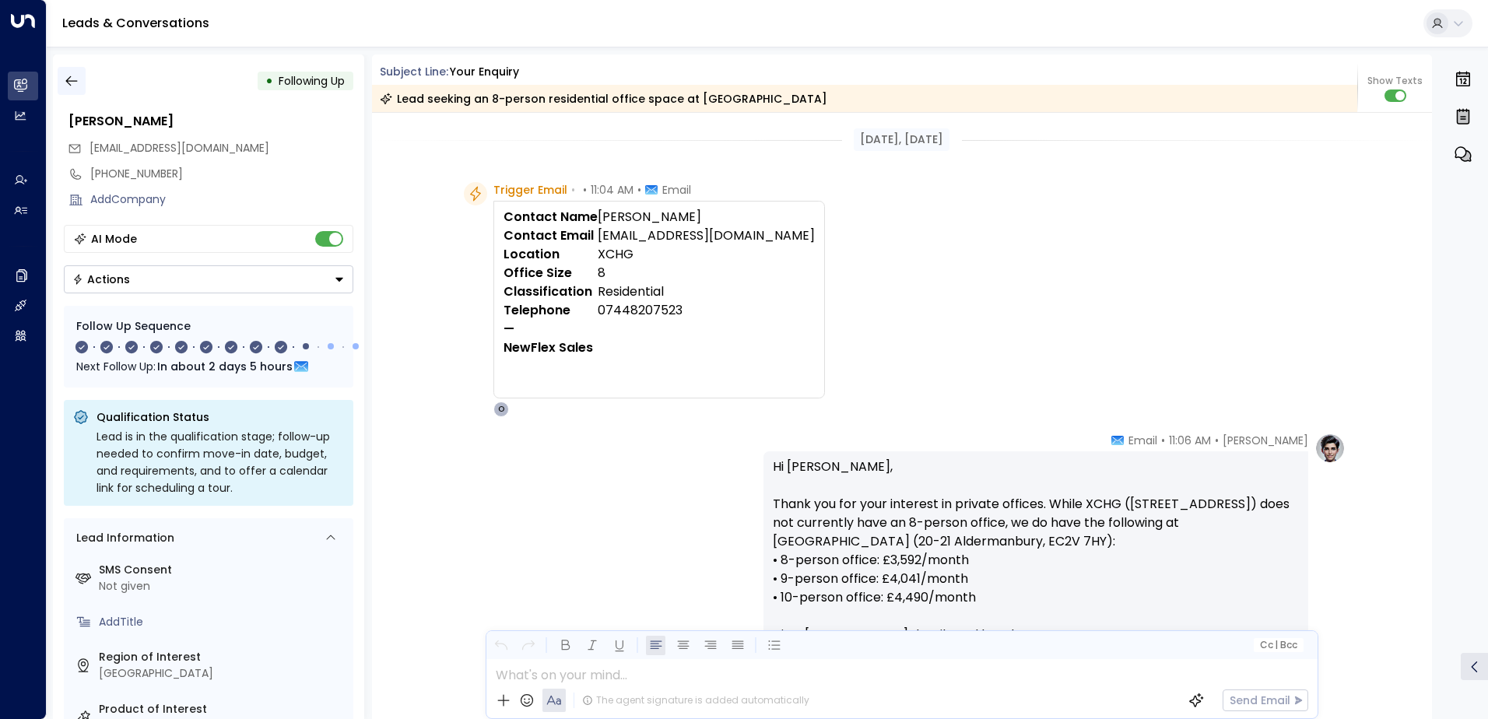
click at [75, 85] on icon "button" at bounding box center [72, 81] width 16 height 16
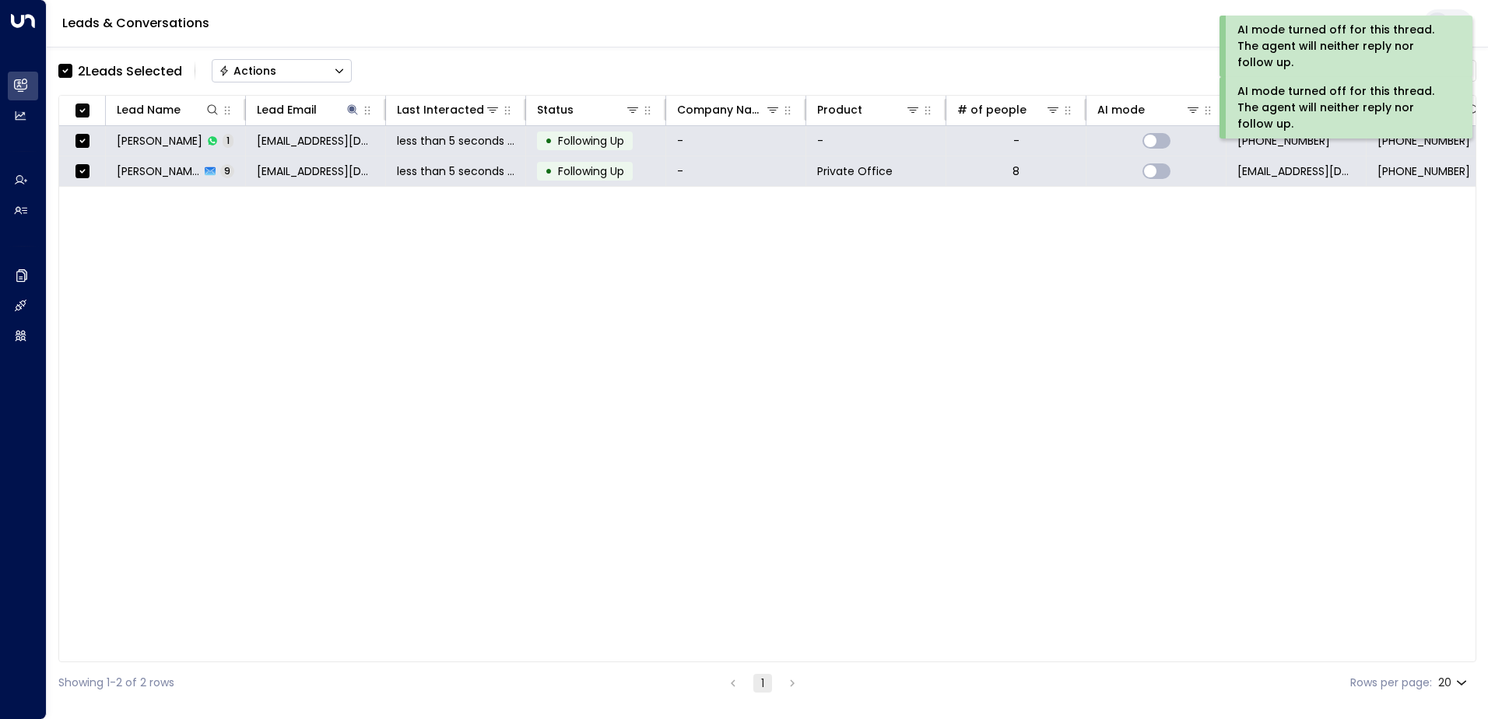
click at [279, 73] on button "Actions" at bounding box center [282, 70] width 140 height 23
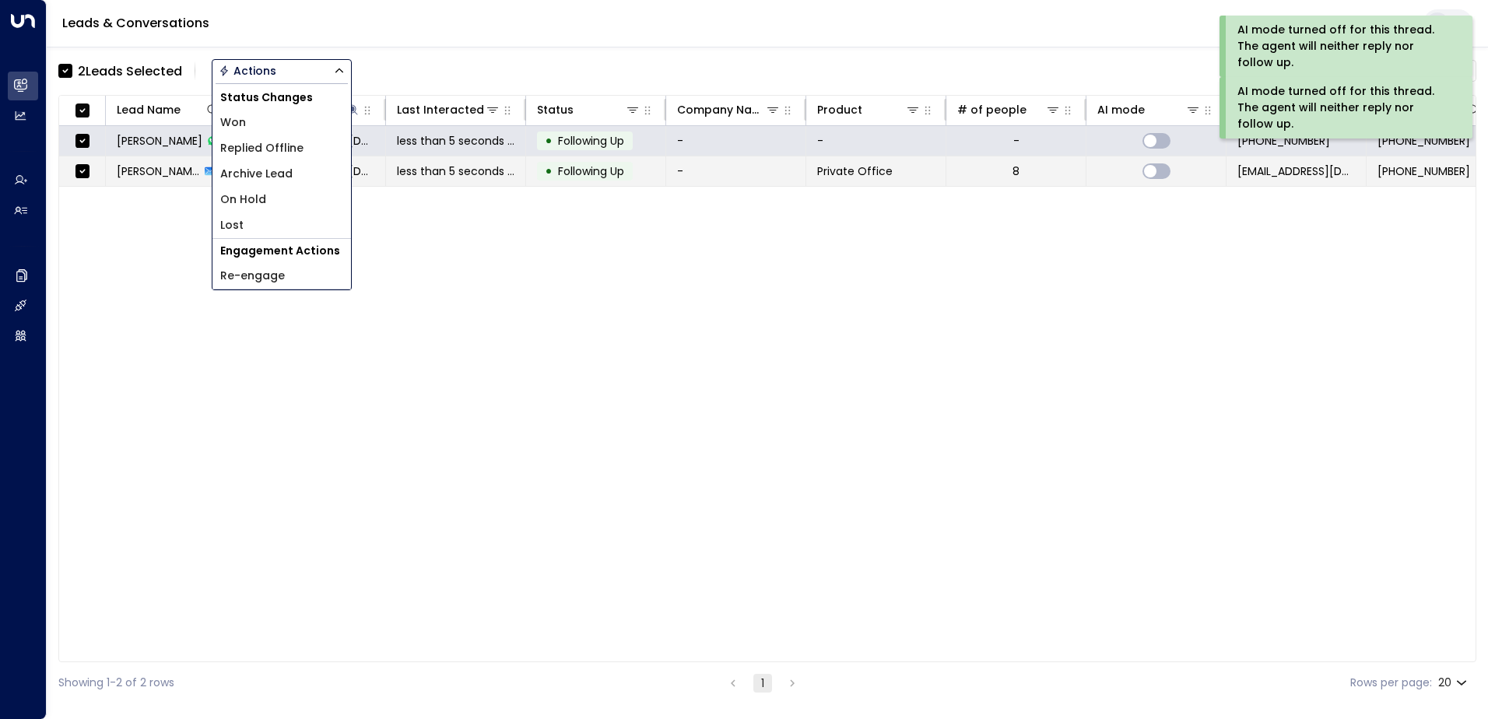
click at [279, 178] on span "Archive Lead" at bounding box center [256, 174] width 72 height 16
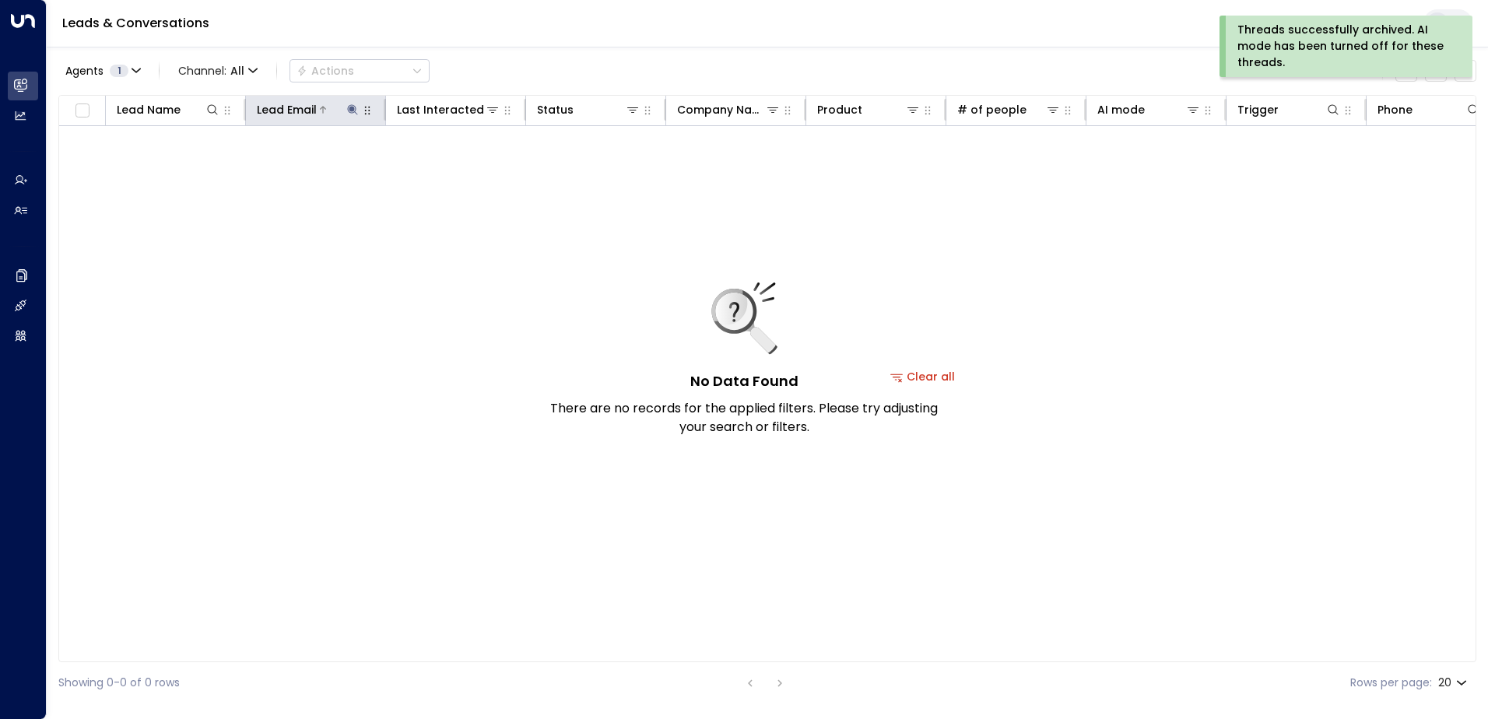
click at [353, 110] on icon at bounding box center [352, 109] width 10 height 10
click at [448, 167] on icon "button" at bounding box center [450, 166] width 10 height 10
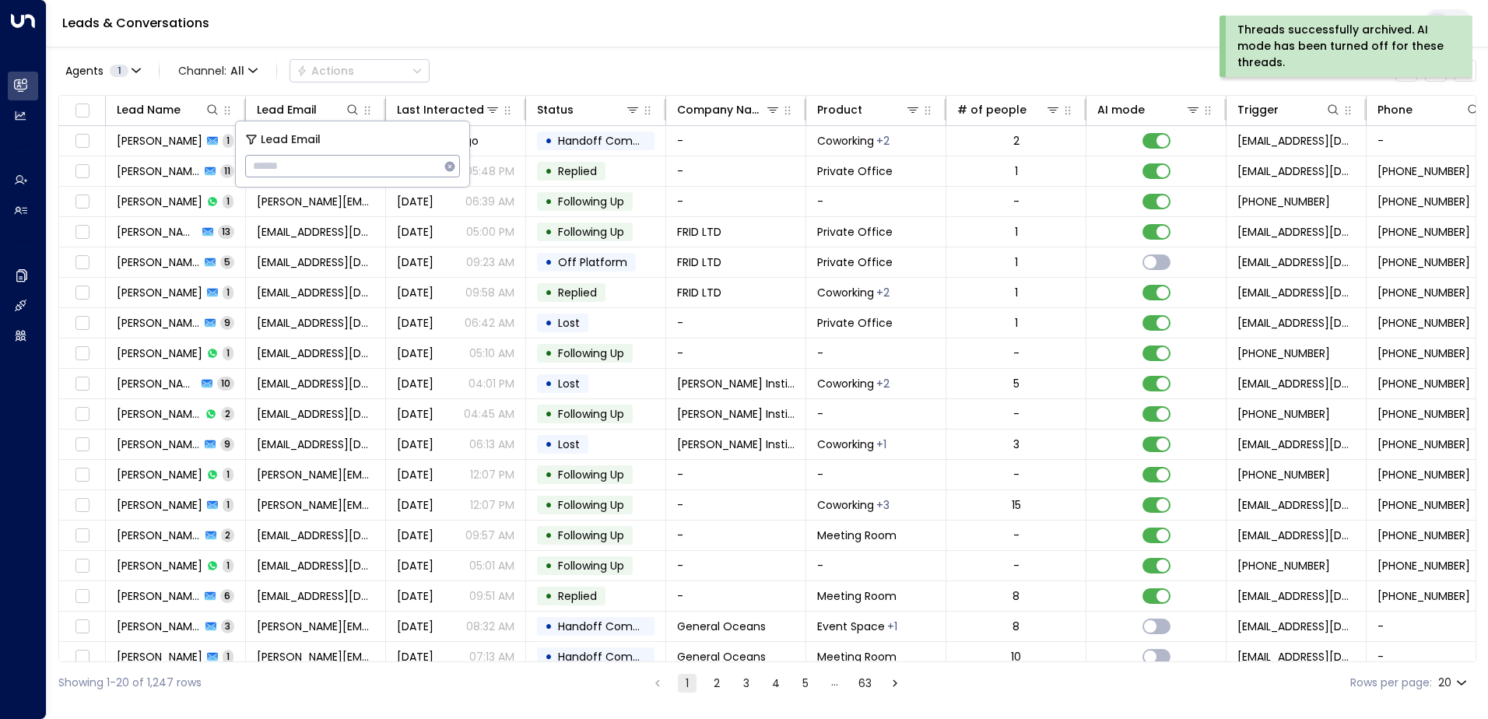
type input "**********"
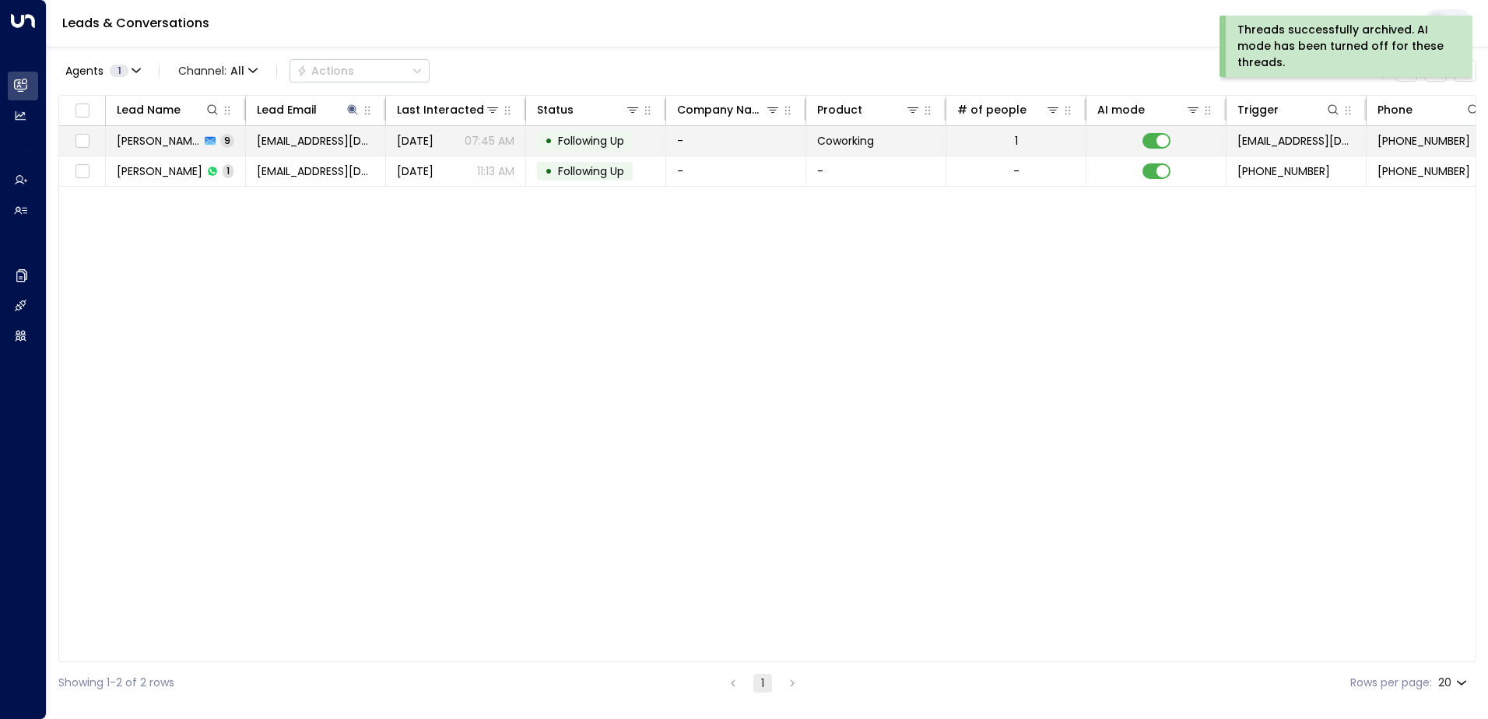
click at [595, 142] on span "Following Up" at bounding box center [591, 141] width 66 height 16
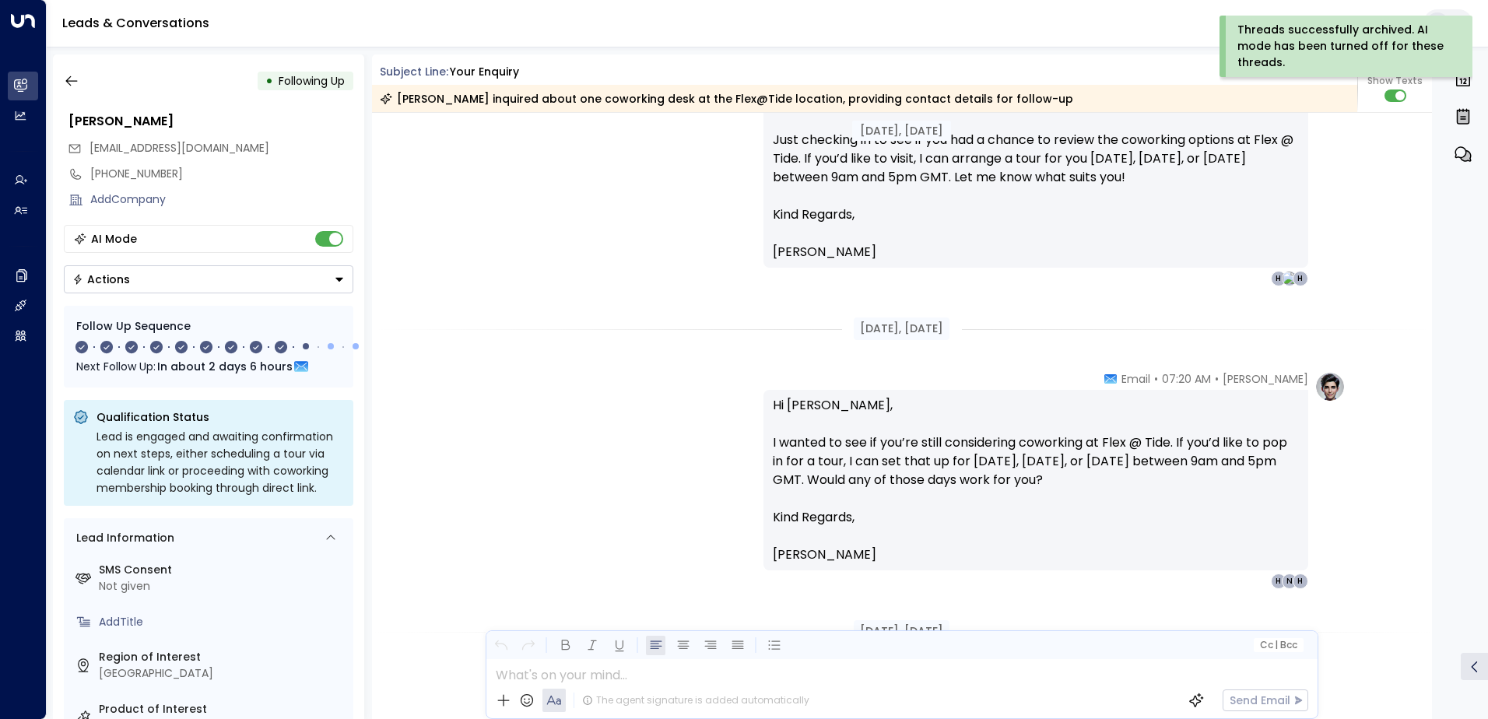
scroll to position [948, 0]
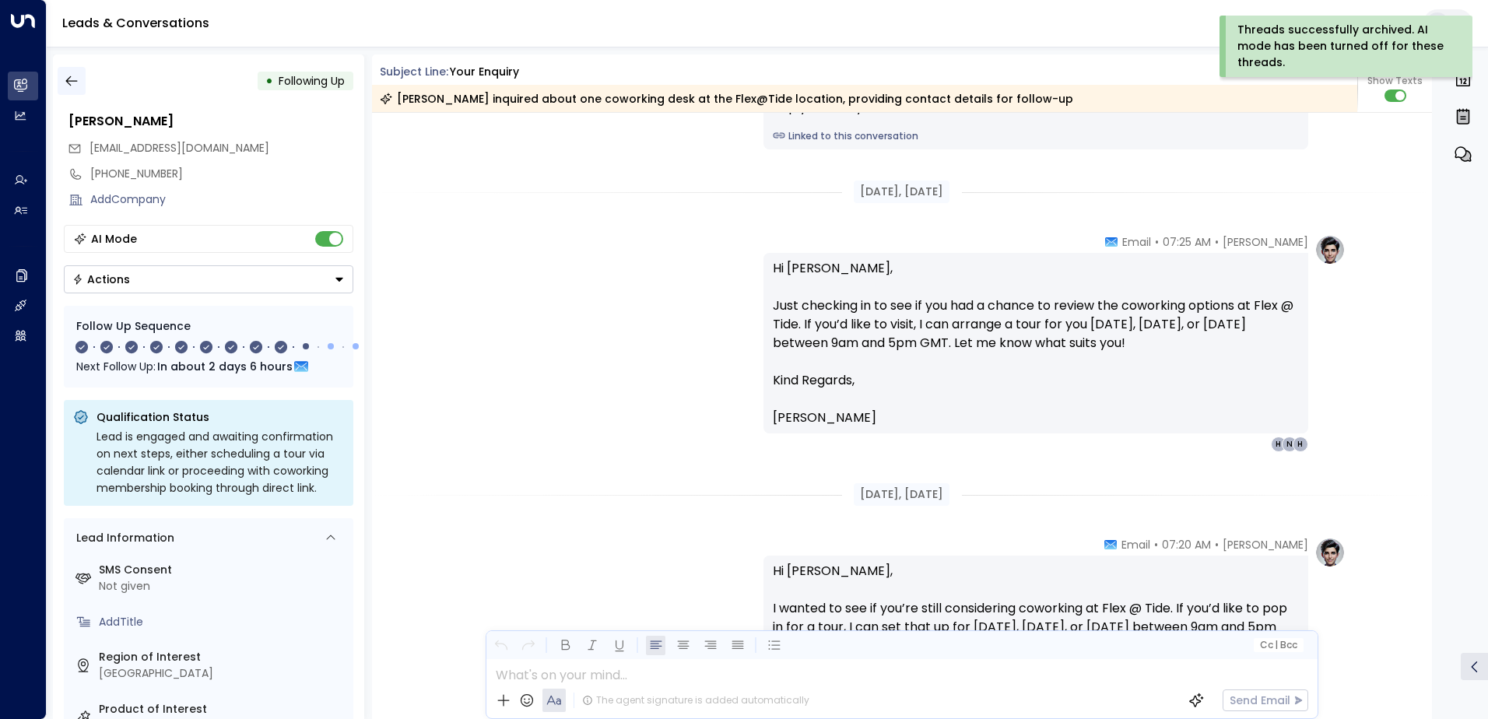
click at [69, 79] on icon "button" at bounding box center [72, 81] width 16 height 16
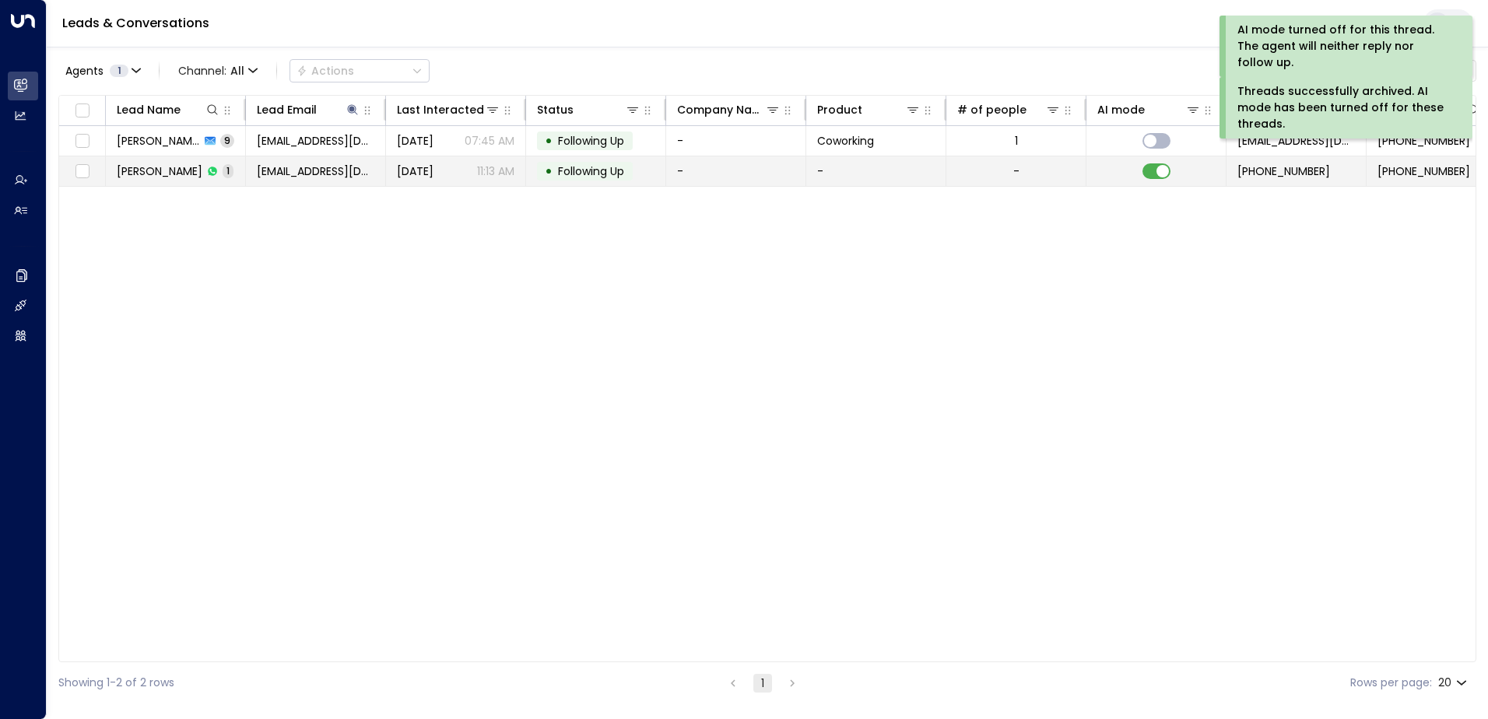
click at [1153, 180] on td at bounding box center [1156, 171] width 140 height 30
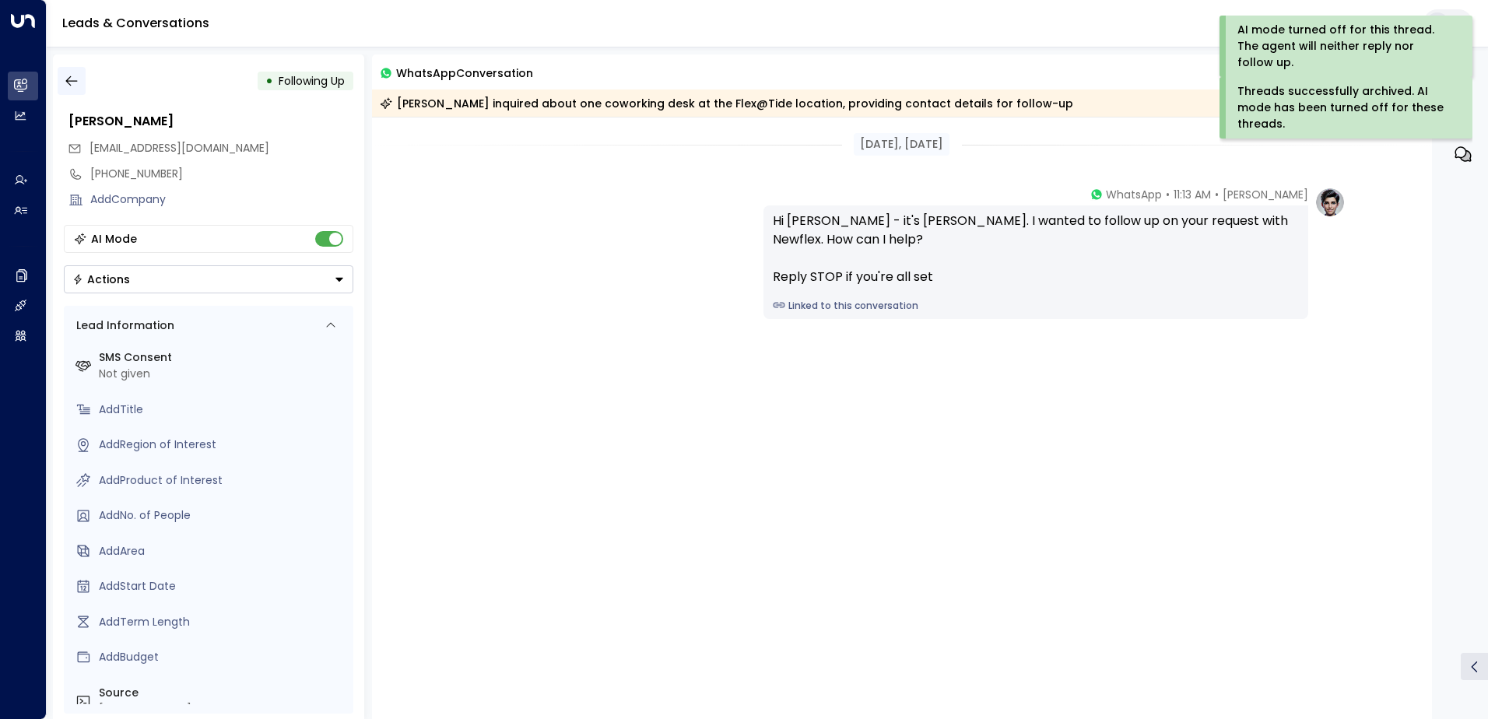
click at [76, 77] on icon "button" at bounding box center [72, 81] width 16 height 16
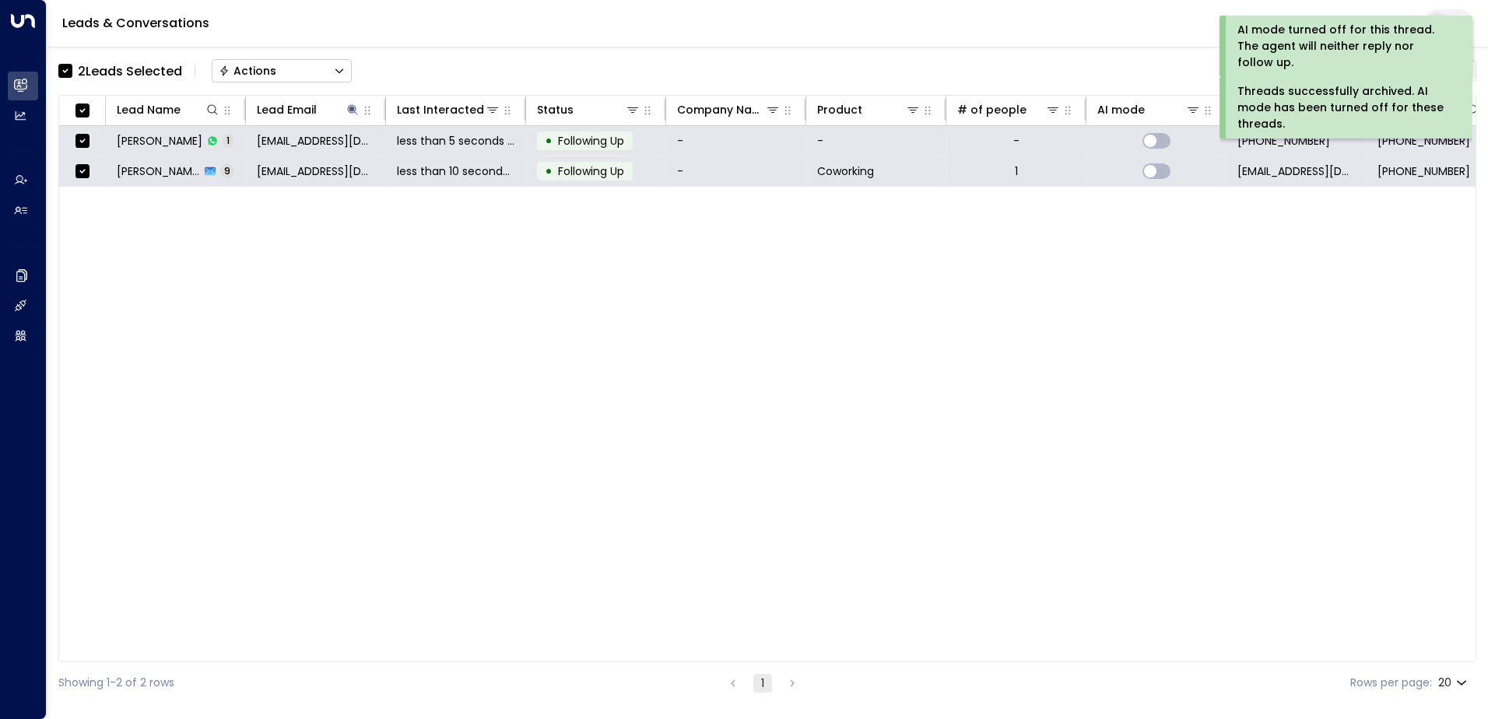
click at [269, 71] on div "Actions" at bounding box center [248, 71] width 58 height 14
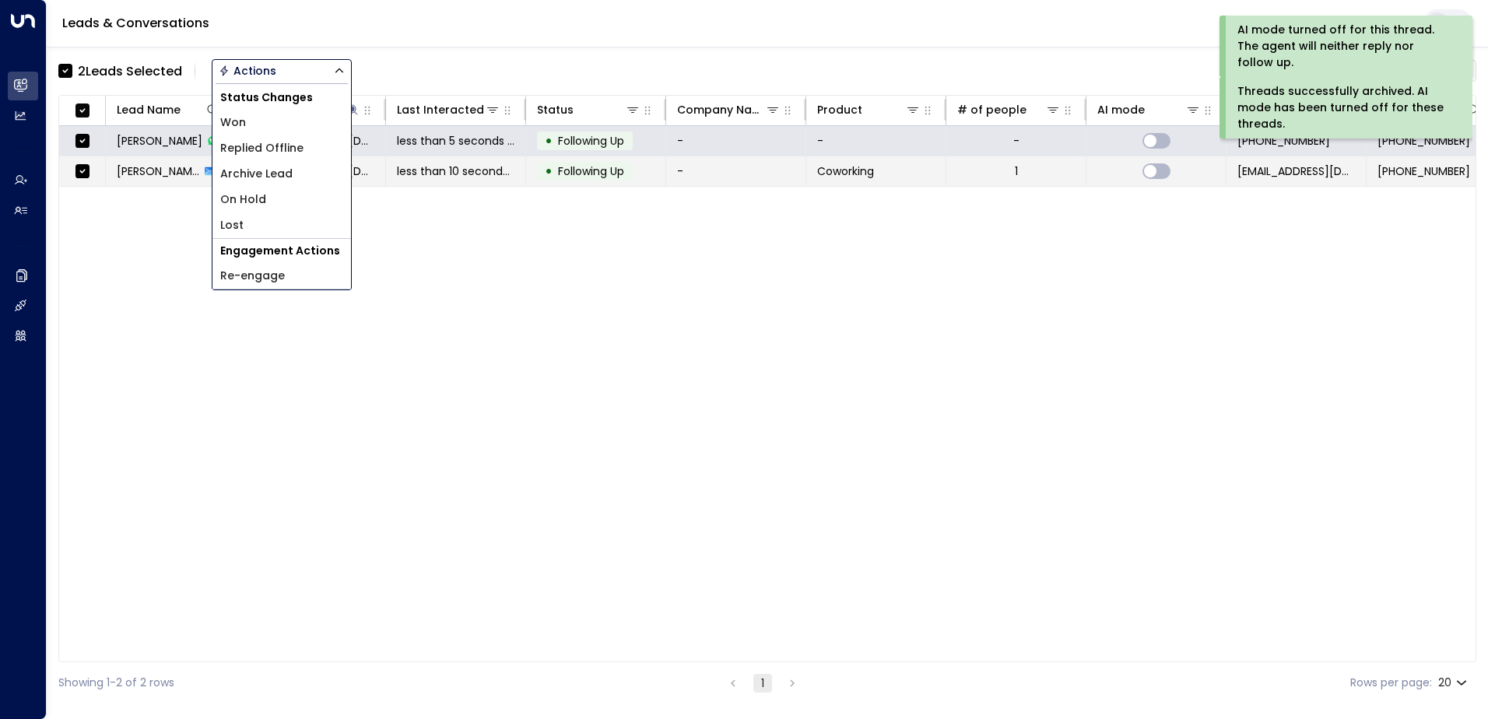
click at [266, 171] on span "Archive Lead" at bounding box center [256, 174] width 72 height 16
